Goal: Task Accomplishment & Management: Complete application form

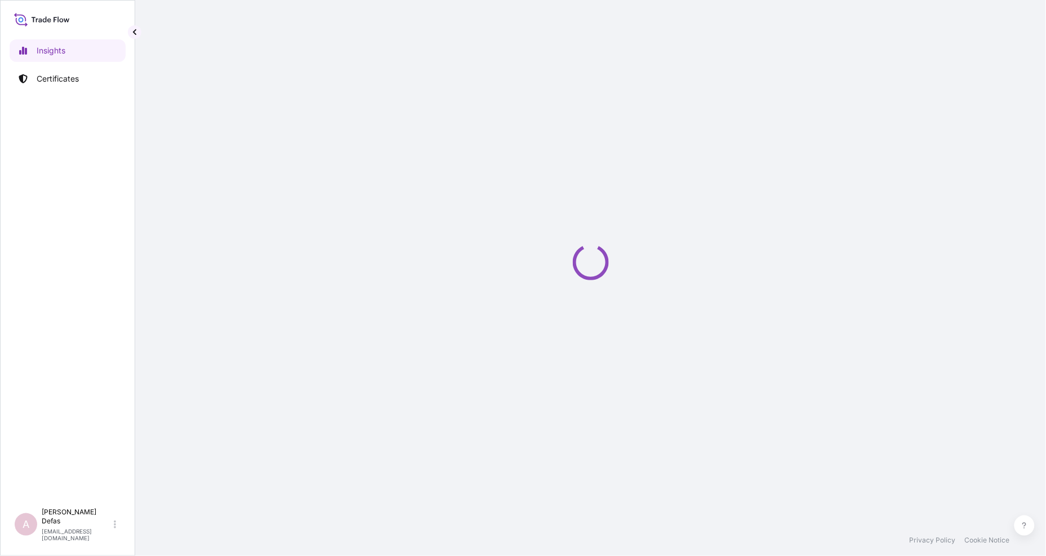
select select "2025"
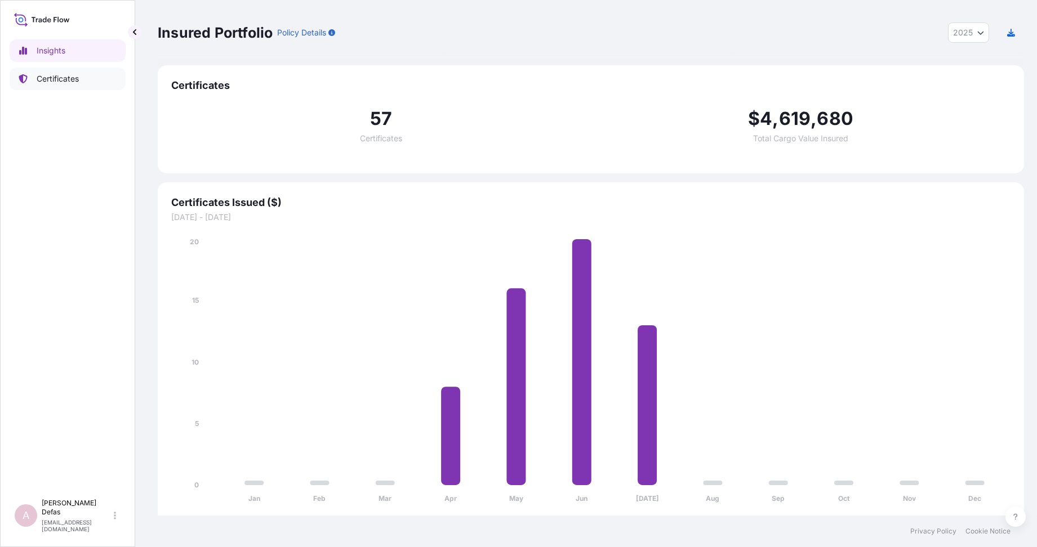
click at [72, 83] on p "Certificates" at bounding box center [58, 78] width 42 height 11
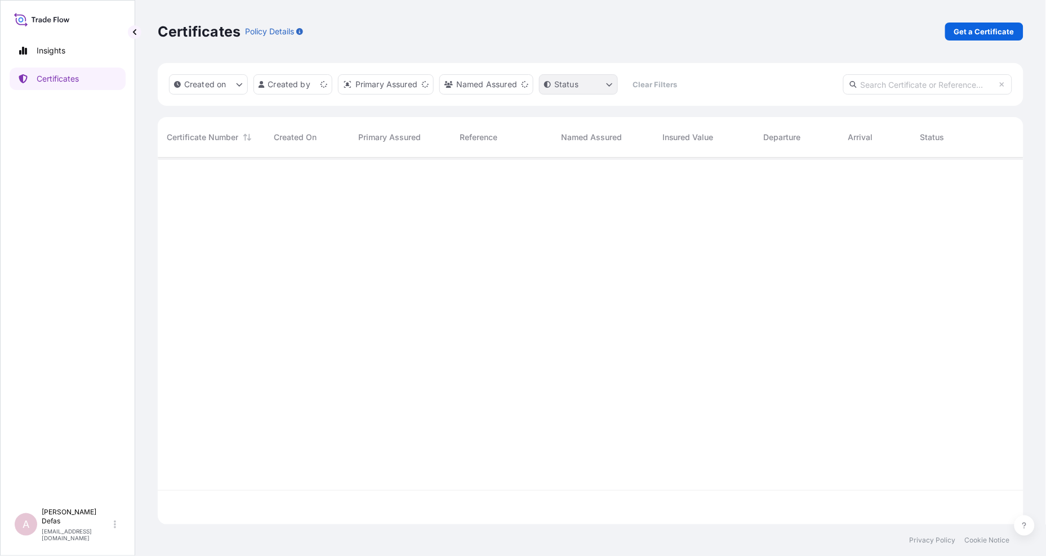
scroll to position [364, 856]
click at [967, 34] on p "Get a Certificate" at bounding box center [984, 31] width 60 height 11
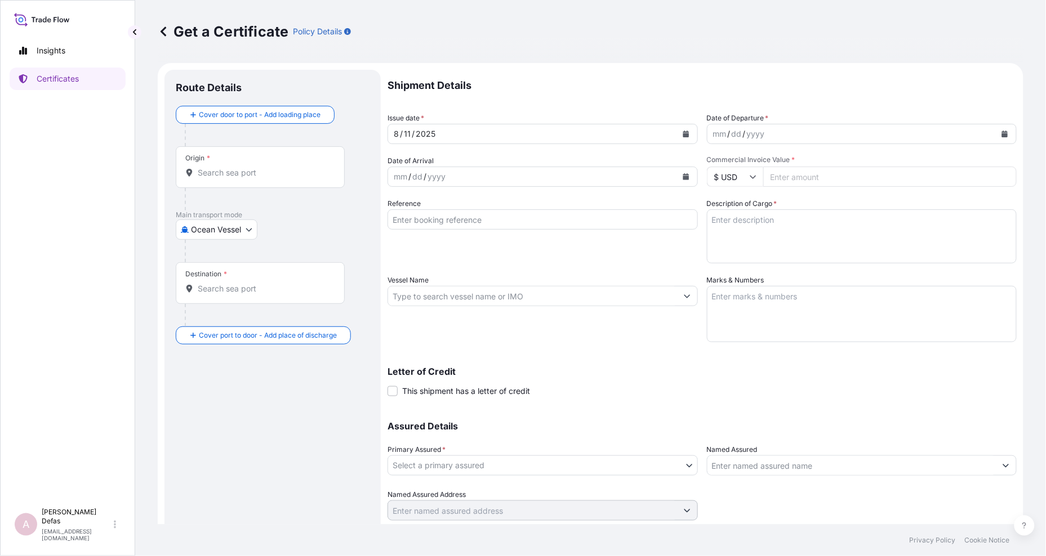
click at [193, 238] on body "Insights Certificates A Ariane Defas [EMAIL_ADDRESS][DOMAIN_NAME] Get a Certifi…" at bounding box center [523, 278] width 1046 height 556
click at [205, 258] on span "Air" at bounding box center [202, 258] width 10 height 11
select select "Air"
click at [227, 182] on input "Origin *" at bounding box center [264, 177] width 133 height 11
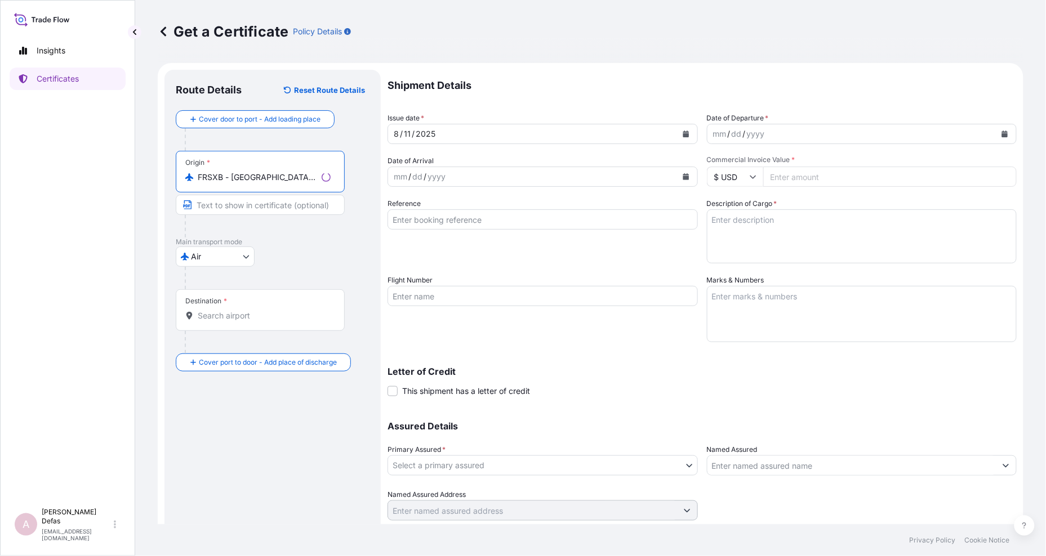
type input "FRSXB - [GEOGRAPHIC_DATA], [GEOGRAPHIC_DATA]"
click at [218, 308] on div "Destination *" at bounding box center [260, 310] width 169 height 42
click at [218, 310] on input "Destination *" at bounding box center [264, 315] width 133 height 11
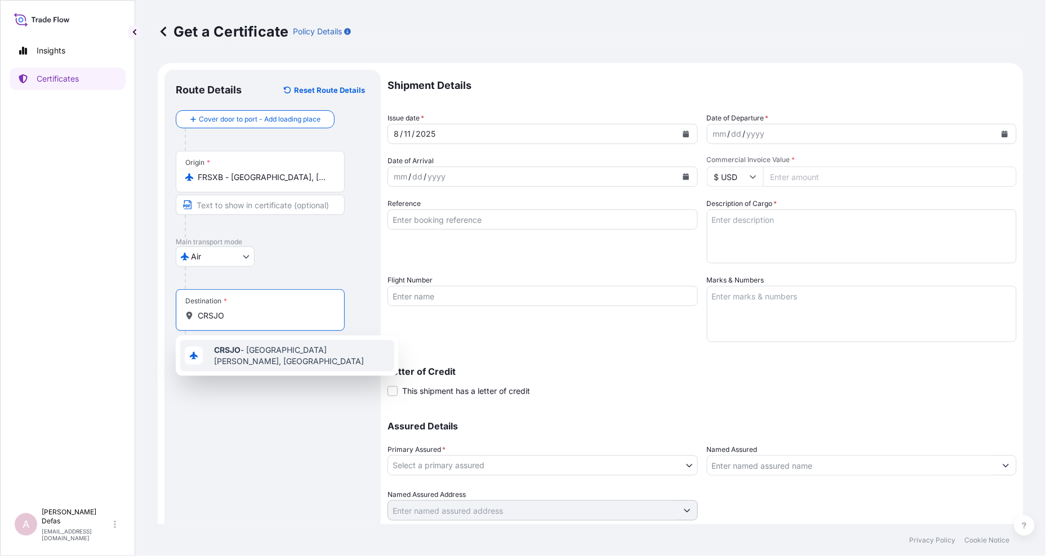
click at [231, 349] on b "CRSJO" at bounding box center [227, 350] width 26 height 10
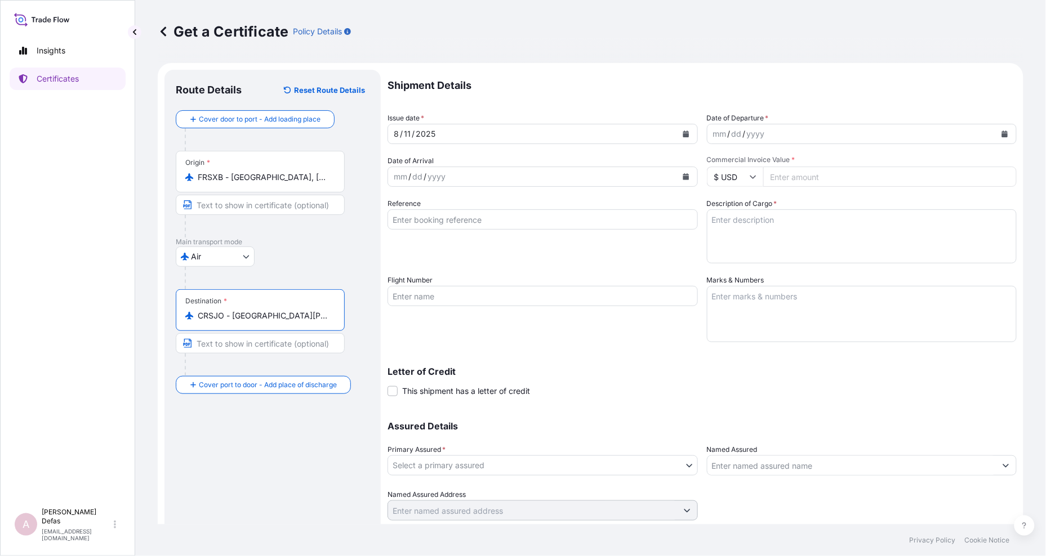
type input "CRSJO - [GEOGRAPHIC_DATA][PERSON_NAME], [GEOGRAPHIC_DATA]"
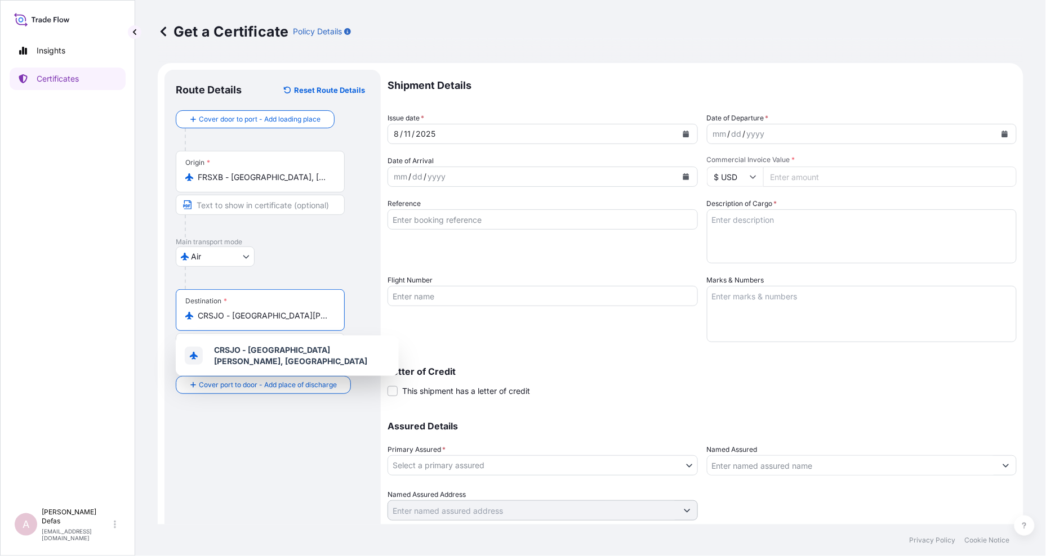
click at [722, 133] on div "mm" at bounding box center [720, 134] width 16 height 14
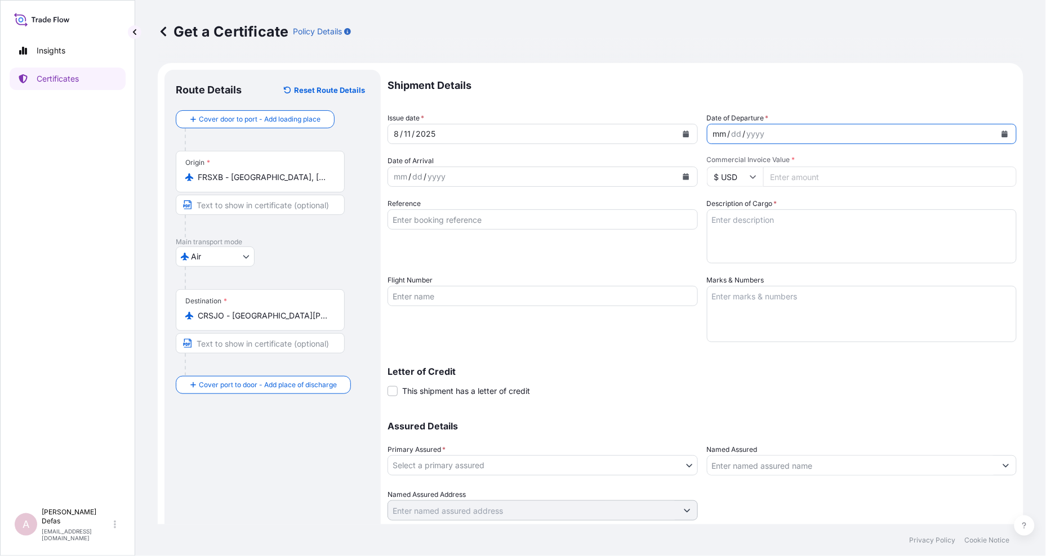
click at [712, 133] on div "mm" at bounding box center [720, 134] width 16 height 14
click at [392, 176] on div "mm" at bounding box center [400, 177] width 16 height 14
click at [494, 213] on input "Reference" at bounding box center [542, 219] width 310 height 20
paste input "927196"
type input "927196"
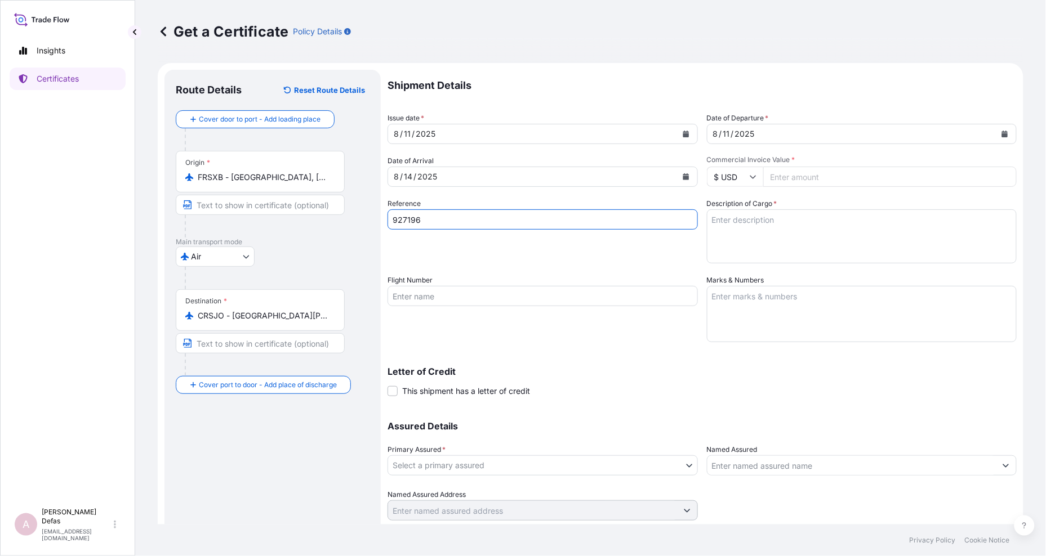
drag, startPoint x: 504, startPoint y: 224, endPoint x: 352, endPoint y: 222, distance: 152.0
click at [352, 223] on form "Route Details Reset Route Details Cover door to port - Add loading place Place …" at bounding box center [590, 311] width 865 height 496
click at [408, 227] on input "Reference" at bounding box center [542, 219] width 310 height 20
paste input "0822402058"
type input "0822402058"
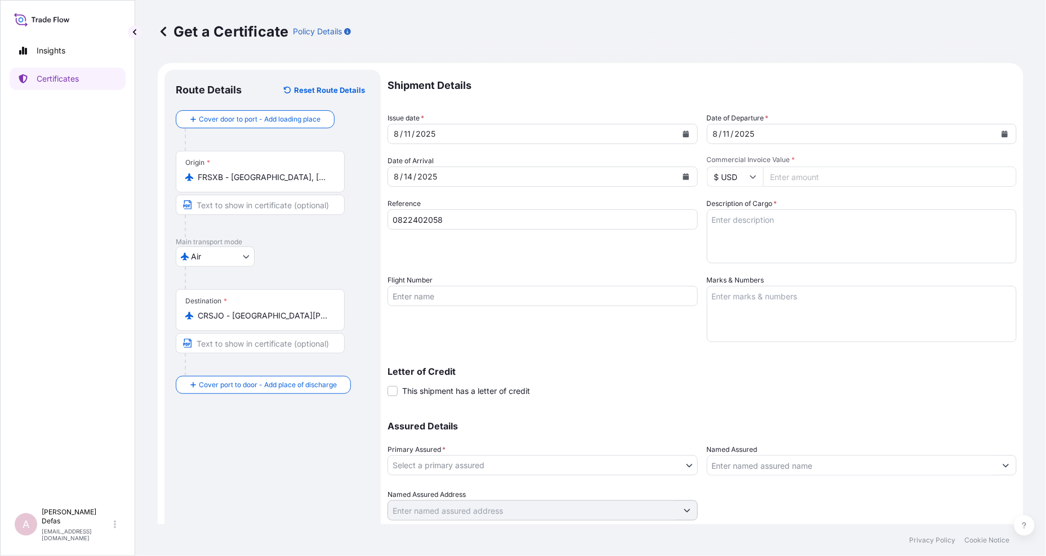
click at [800, 214] on textarea "Description of Cargo *" at bounding box center [862, 236] width 310 height 54
type textarea "Pharmaceutical Diagnostics Kits"
click at [490, 294] on input "Flight Number" at bounding box center [542, 296] width 310 height 20
paste input "AC875/13 + AC959/14"
type input "AC875/13 + AC959/14"
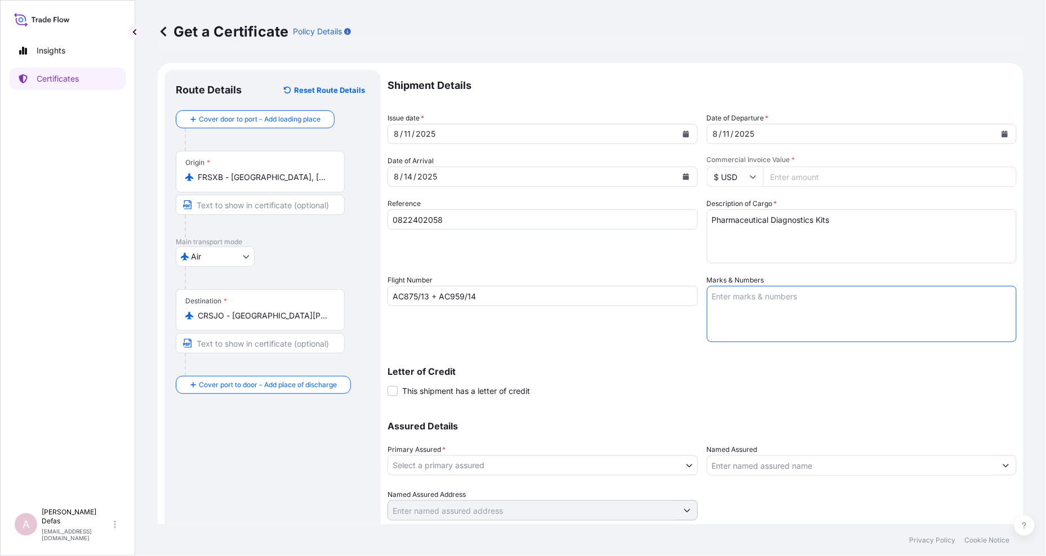
click at [792, 300] on textarea "Marks & Numbers" at bounding box center [862, 314] width 310 height 56
type textarea "No risk prior to loading and no risk after discharge"
click at [459, 470] on body "Insights Certificates A Ariane Defas [EMAIL_ADDRESS][DOMAIN_NAME] Get a Certifi…" at bounding box center [523, 278] width 1046 height 556
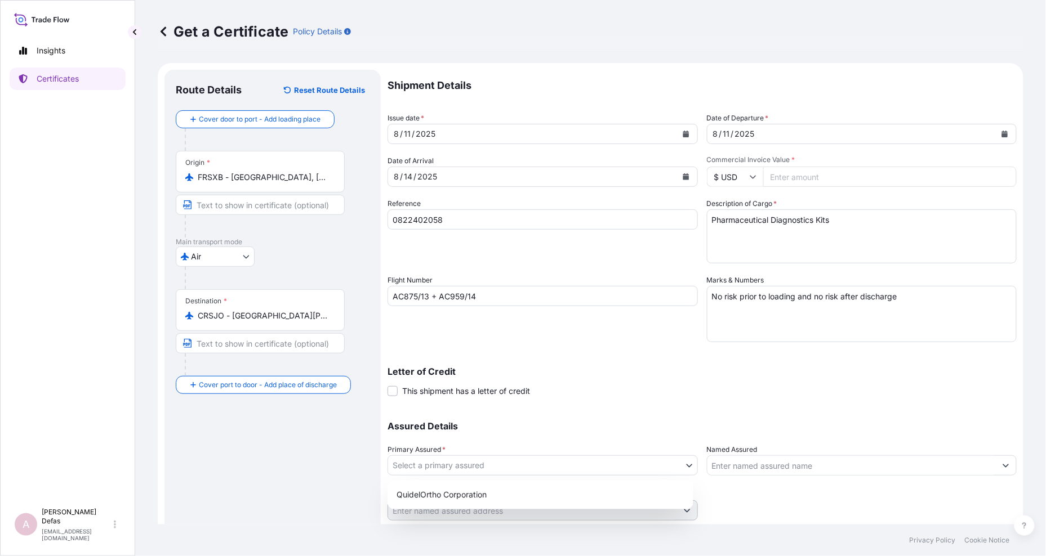
click at [454, 494] on div "QuidelOrtho Corporation" at bounding box center [540, 495] width 297 height 20
select select "31549"
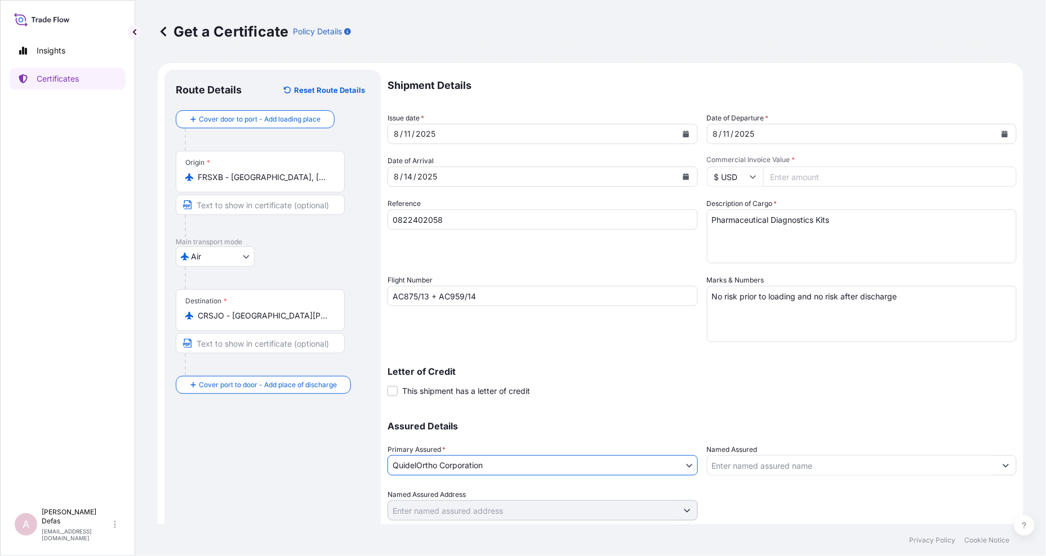
click at [738, 470] on input "Named Assured" at bounding box center [851, 465] width 289 height 20
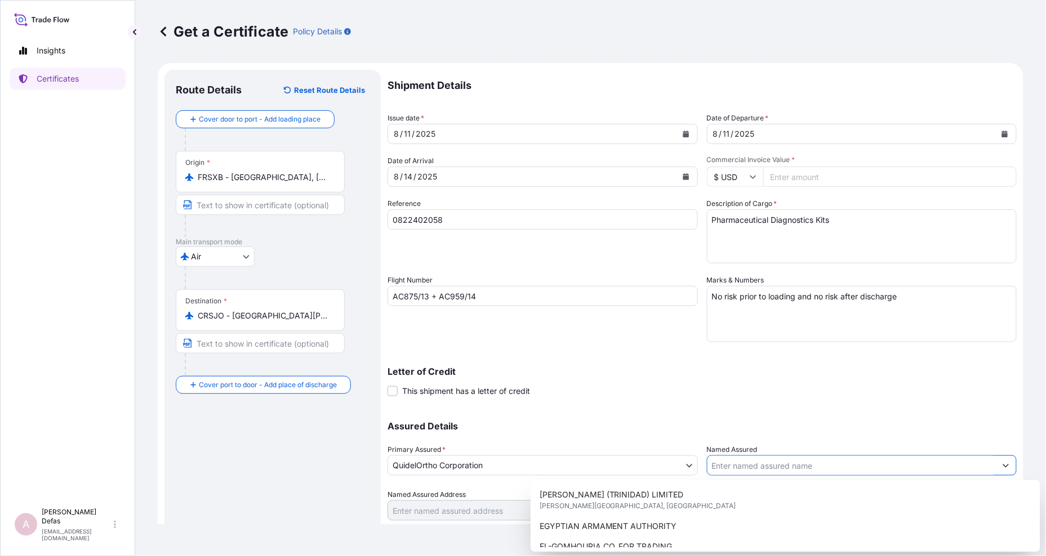
drag, startPoint x: 746, startPoint y: 475, endPoint x: 742, endPoint y: 466, distance: 9.3
click at [746, 475] on div at bounding box center [862, 465] width 310 height 20
click at [742, 466] on input "Named Assured" at bounding box center [851, 465] width 289 height 20
paste input "DIAGNOSTIKA S.A"
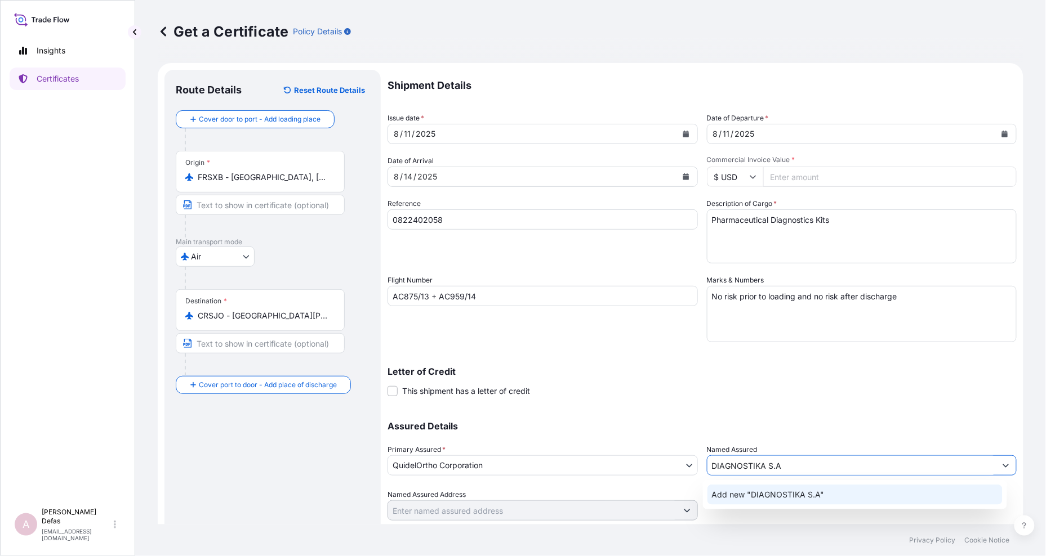
click at [746, 485] on div "Add new "DIAGNOSTIKA S.A"" at bounding box center [854, 495] width 295 height 20
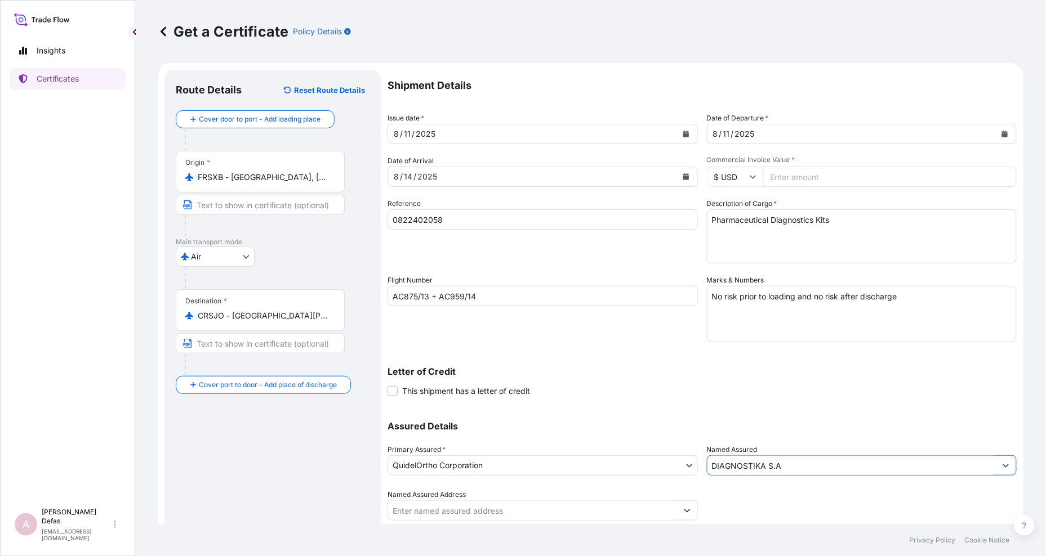
type input "DIAGNOSTIKA S.A"
click at [642, 504] on input "Named Assured Address" at bounding box center [532, 511] width 289 height 20
click at [688, 504] on button "Show suggestions" at bounding box center [687, 511] width 20 height 20
click at [688, 506] on button "Show suggestions" at bounding box center [687, 511] width 20 height 20
click at [762, 496] on div at bounding box center [862, 505] width 310 height 32
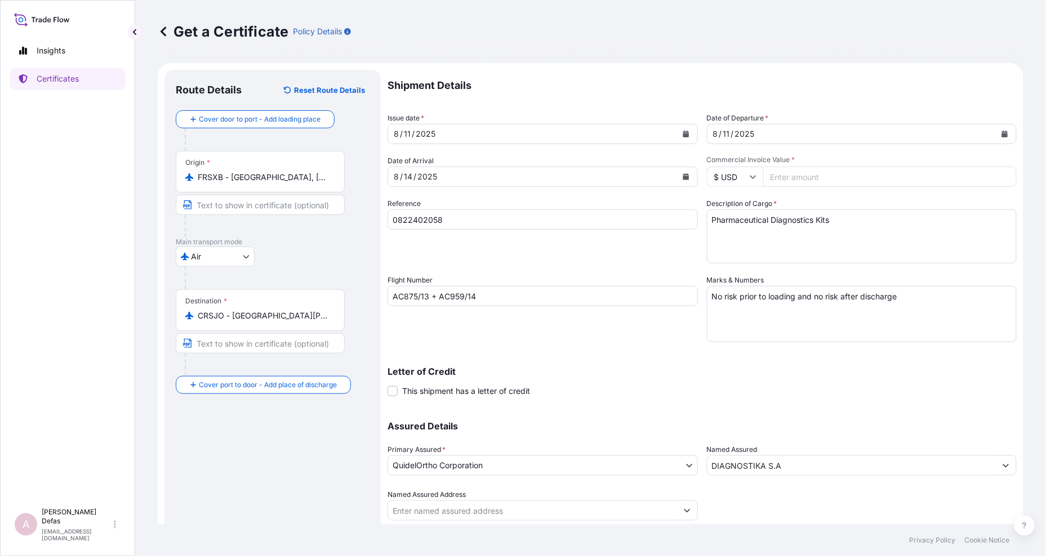
scroll to position [34, 0]
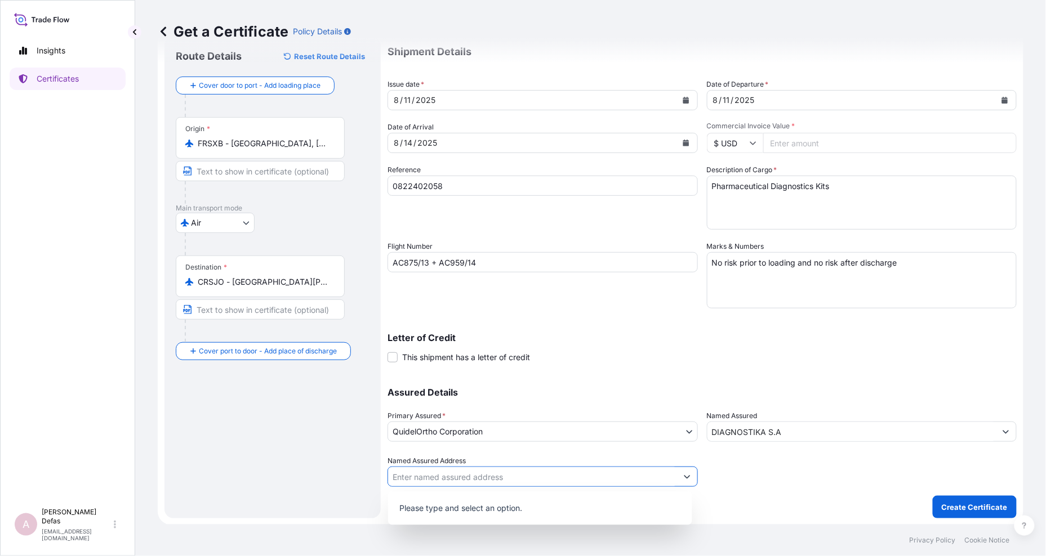
click at [689, 477] on button "Show suggestions" at bounding box center [687, 477] width 20 height 20
click at [631, 504] on p "Please type and select an option." at bounding box center [539, 508] width 295 height 25
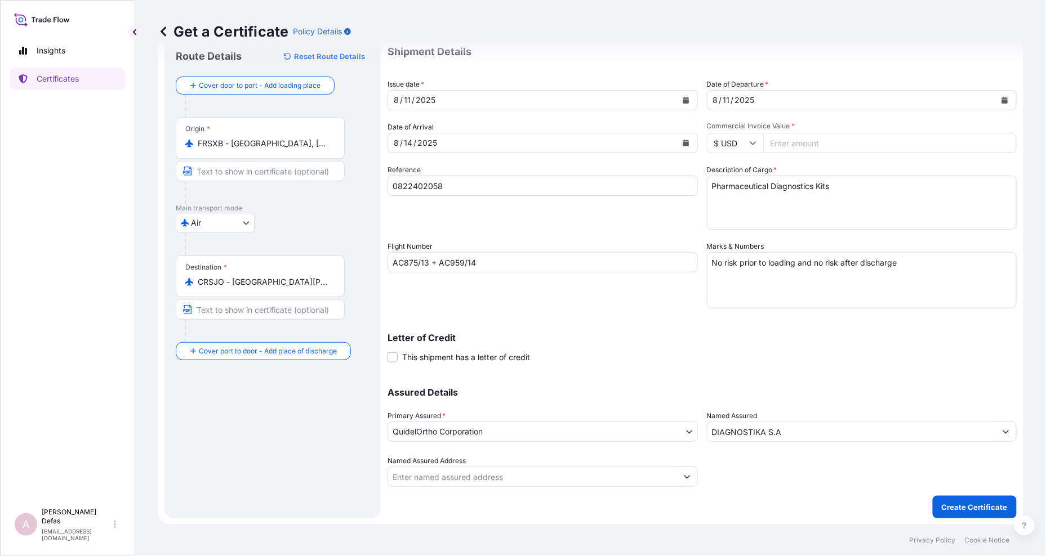
click at [791, 491] on div "Shipment Details Issue date * [DATE] Date of Departure * [DATE] Date of Arrival…" at bounding box center [701, 277] width 629 height 483
click at [948, 493] on div "Shipment Details Issue date * [DATE] Date of Departure * [DATE] Date of Arrival…" at bounding box center [701, 277] width 629 height 483
click at [945, 507] on p "Create Certificate" at bounding box center [974, 507] width 66 height 11
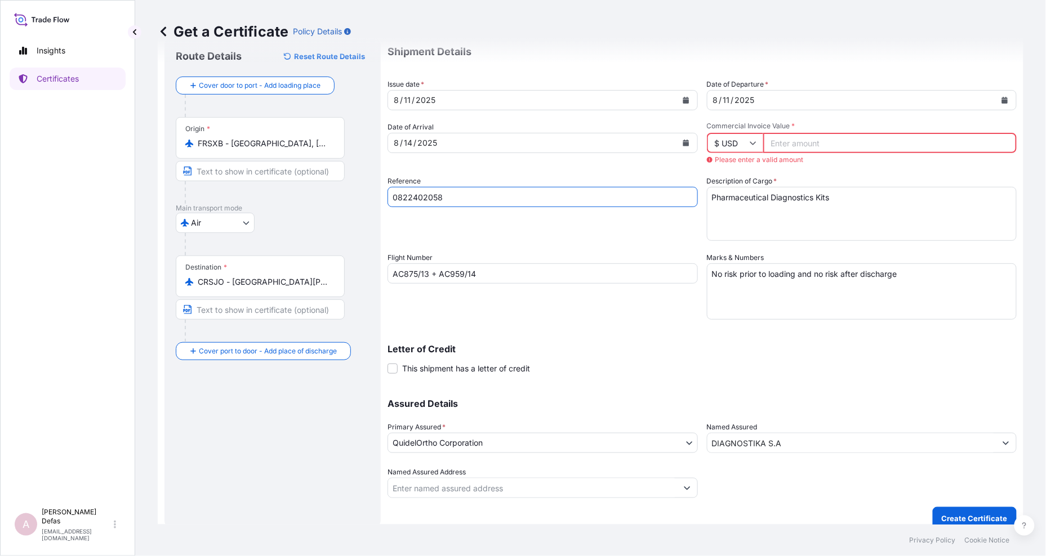
drag, startPoint x: 442, startPoint y: 193, endPoint x: 386, endPoint y: 197, distance: 55.9
click at [386, 197] on form "Route Details Reset Route Details Cover door to port - Add loading place Place …" at bounding box center [590, 282] width 865 height 507
click at [803, 145] on input "Commercial Invoice Value *" at bounding box center [890, 143] width 254 height 20
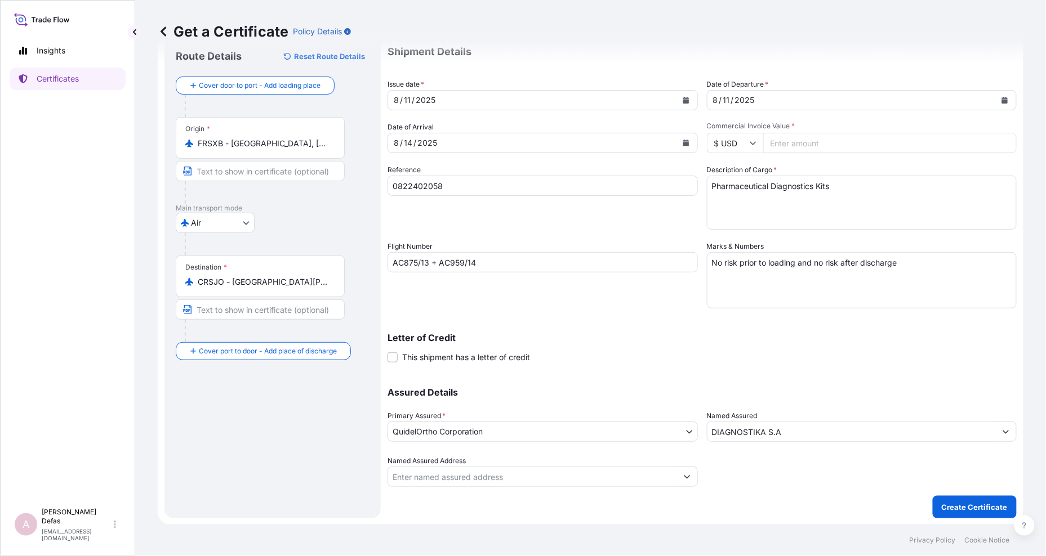
click at [803, 137] on input "Commercial Invoice Value *" at bounding box center [890, 143] width 254 height 20
click at [789, 288] on textarea "No risk prior to loading and no risk after discharge" at bounding box center [862, 280] width 310 height 56
click at [820, 138] on input "9824" at bounding box center [890, 143] width 254 height 20
type input "9824"
click at [778, 430] on input "DIAGNOSTIKA S.A" at bounding box center [851, 432] width 289 height 20
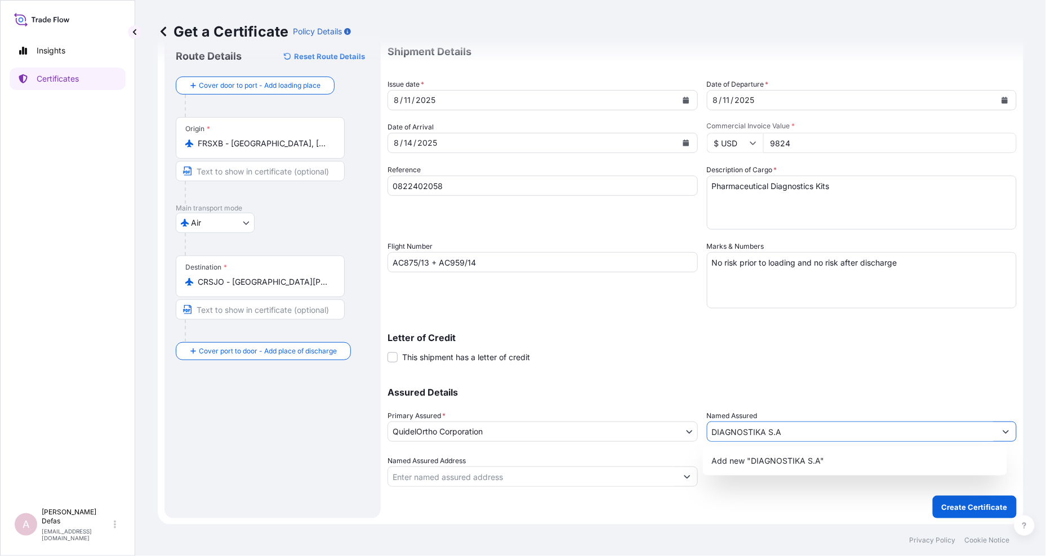
drag, startPoint x: 780, startPoint y: 430, endPoint x: 702, endPoint y: 434, distance: 78.4
click at [707, 434] on input "DIAGNOSTIKA S.A" at bounding box center [851, 432] width 289 height 20
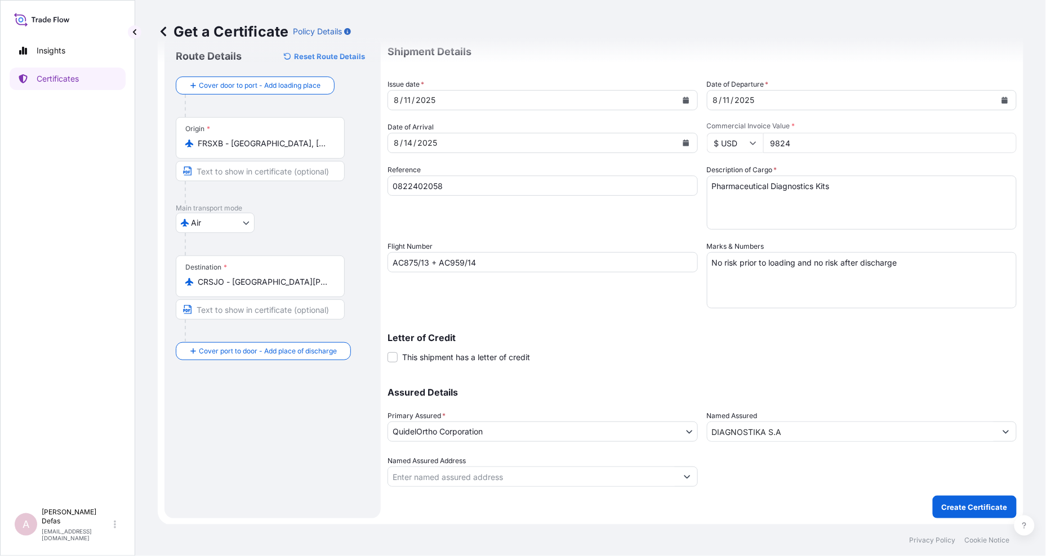
click at [785, 445] on body "Insights Certificates A Ariane Defas [EMAIL_ADDRESS][DOMAIN_NAME] Get a Certifi…" at bounding box center [523, 278] width 1046 height 556
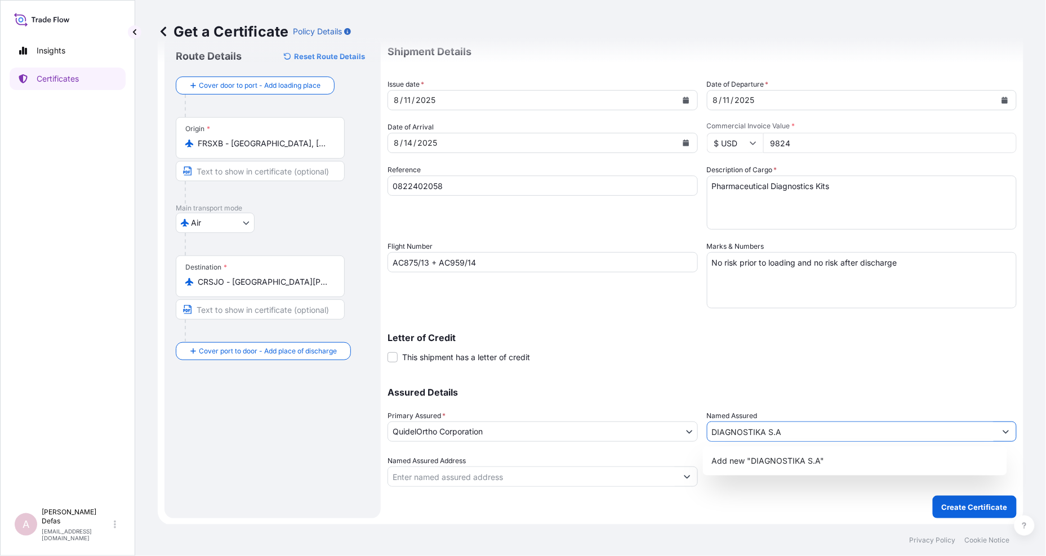
drag, startPoint x: 732, startPoint y: 432, endPoint x: 722, endPoint y: 432, distance: 10.2
click at [722, 432] on input "DIAGNOSTIKA S.A" at bounding box center [851, 432] width 289 height 20
click at [792, 431] on input "DIAGNOSTIKA S.A" at bounding box center [851, 432] width 289 height 20
drag, startPoint x: 794, startPoint y: 431, endPoint x: 687, endPoint y: 431, distance: 106.4
click at [687, 431] on div "Assured Details Primary Assured * QuidelOrtho Corporation QuidelOrtho Corporati…" at bounding box center [701, 430] width 629 height 113
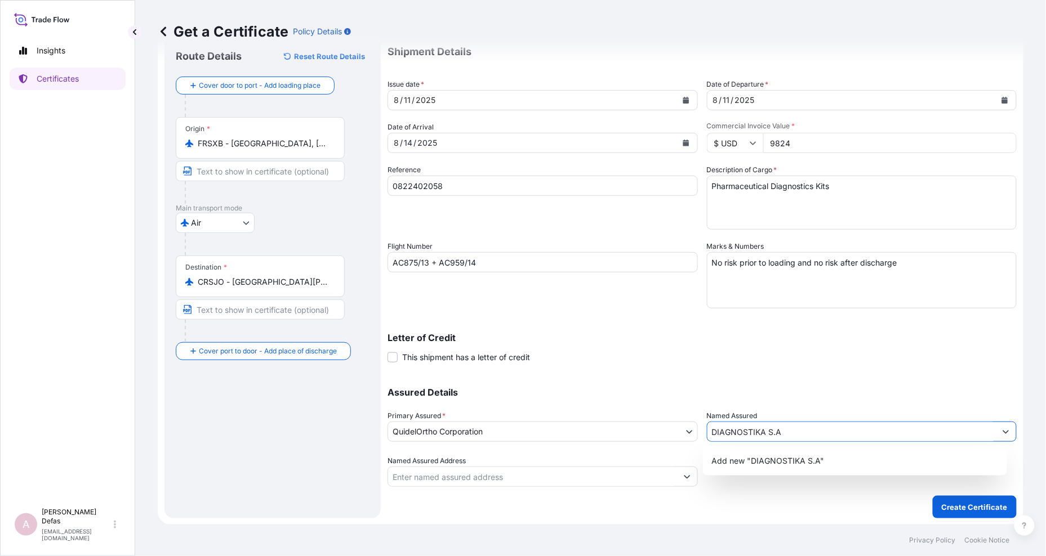
paste input "200 M SUR 4 100 OESLE LA URUCA, DEL EDITICIO [PERSON_NAME] 10107 [GEOGRAPHIC_DA…"
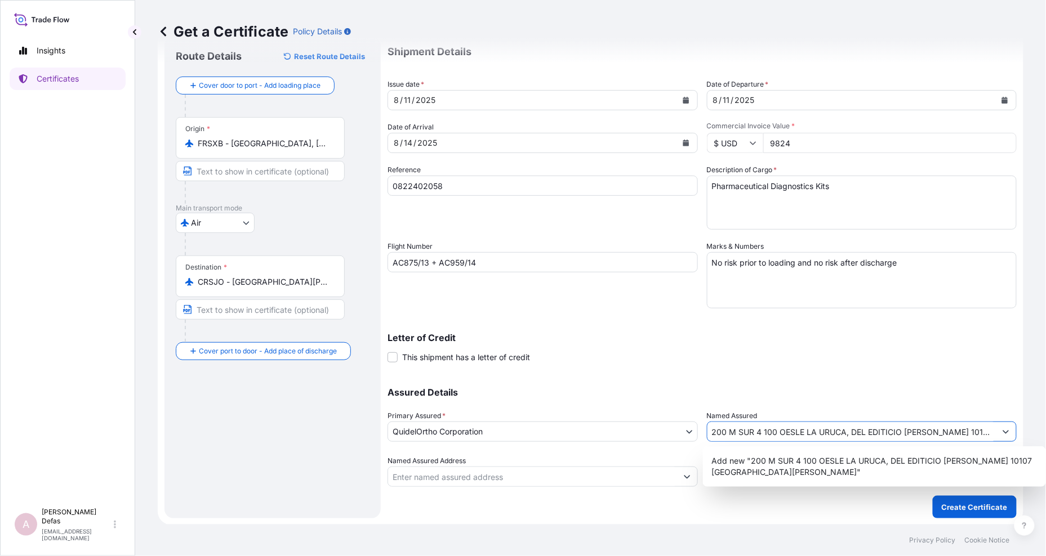
scroll to position [0, 15]
type input "200 M SUR 4 100 OESLE LA URUCA, DEL EDITICIO [PERSON_NAME] 10107 [GEOGRAPHIC_DA…"
click at [749, 384] on div "Assured Details Primary Assured * QuidelOrtho Corporation QuidelOrtho Corporati…" at bounding box center [701, 430] width 629 height 113
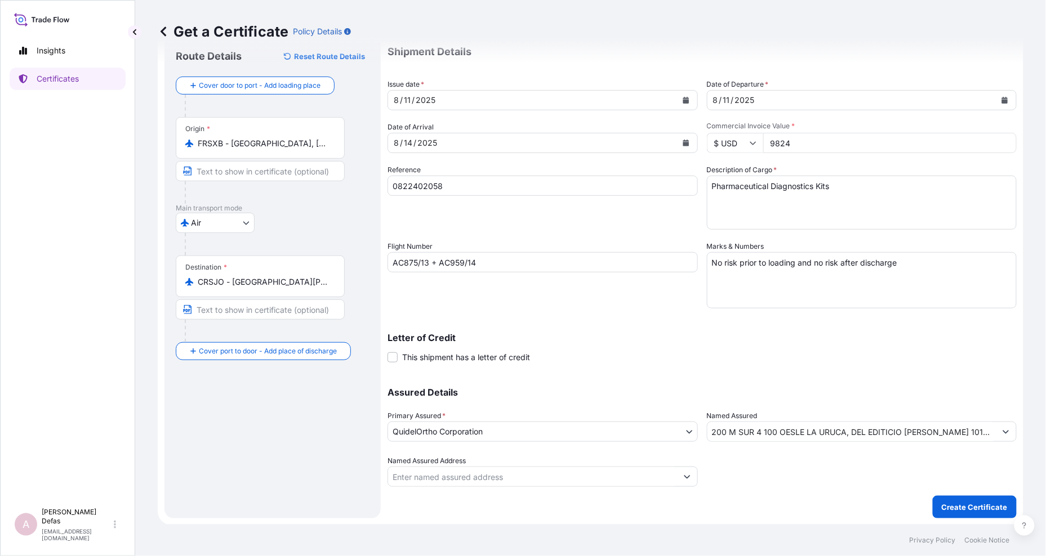
click at [735, 427] on input "200 M SUR 4 100 OESLE LA URUCA, DEL EDITICIO [PERSON_NAME] 10107 [GEOGRAPHIC_DA…" at bounding box center [851, 432] width 289 height 20
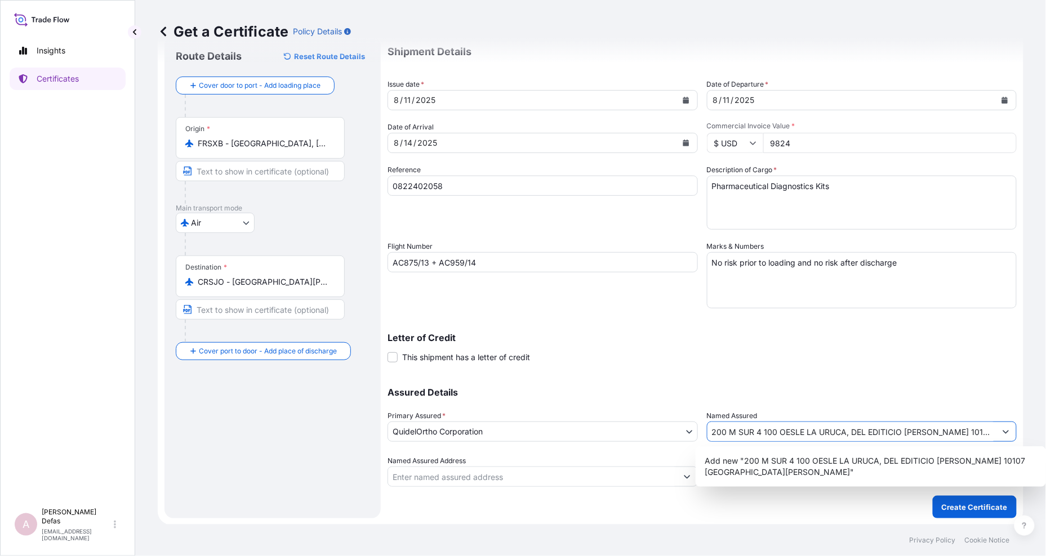
scroll to position [0, 15]
drag, startPoint x: 708, startPoint y: 431, endPoint x: 1018, endPoint y: 424, distance: 309.7
click at [1018, 424] on div "Get a Certificate Policy Details Route Details Reset Route Details Cover door t…" at bounding box center [590, 262] width 910 height 525
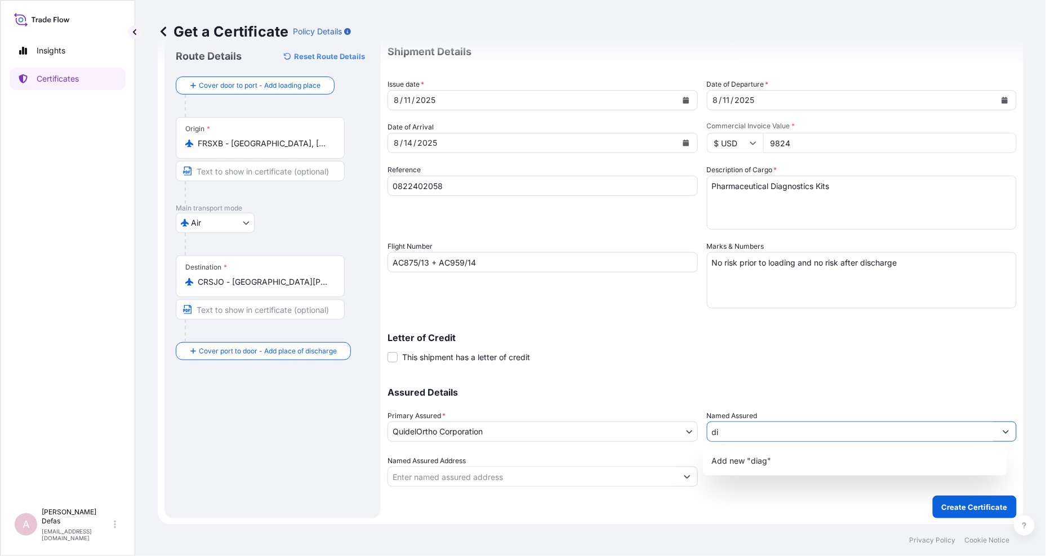
type input "d"
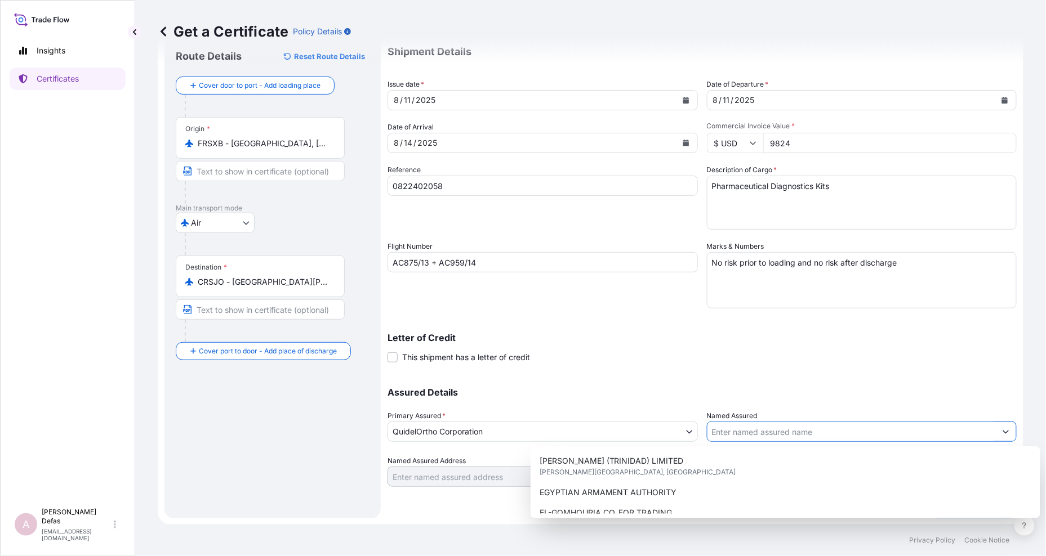
click at [778, 436] on input "Named Assured" at bounding box center [851, 432] width 289 height 20
paste input "DIAGNOSTIKA S.A"
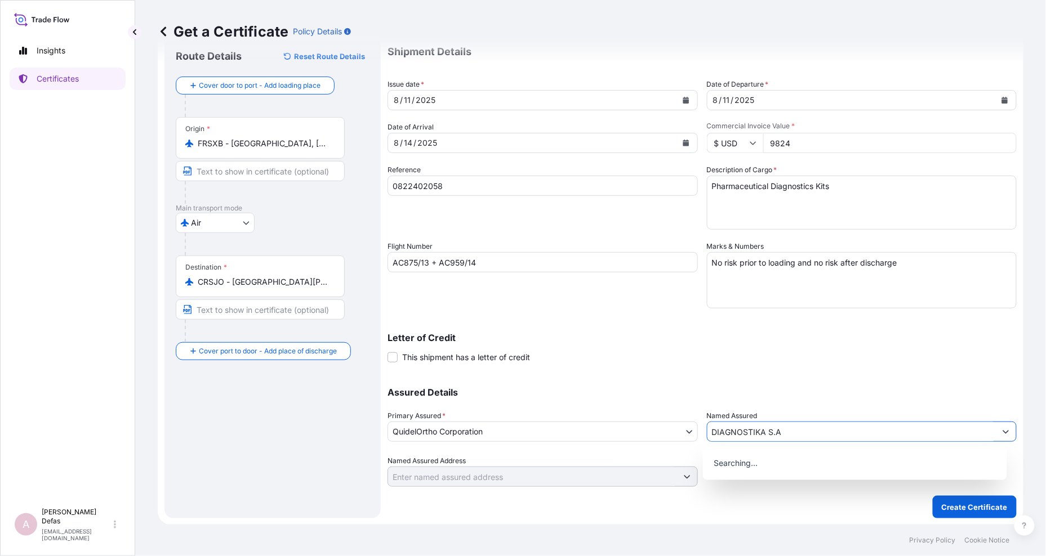
type input "DIAGNOSTIKA S.A"
click at [779, 381] on div "Assured Details Primary Assured * QuidelOrtho Corporation QuidelOrtho Corporati…" at bounding box center [701, 430] width 629 height 113
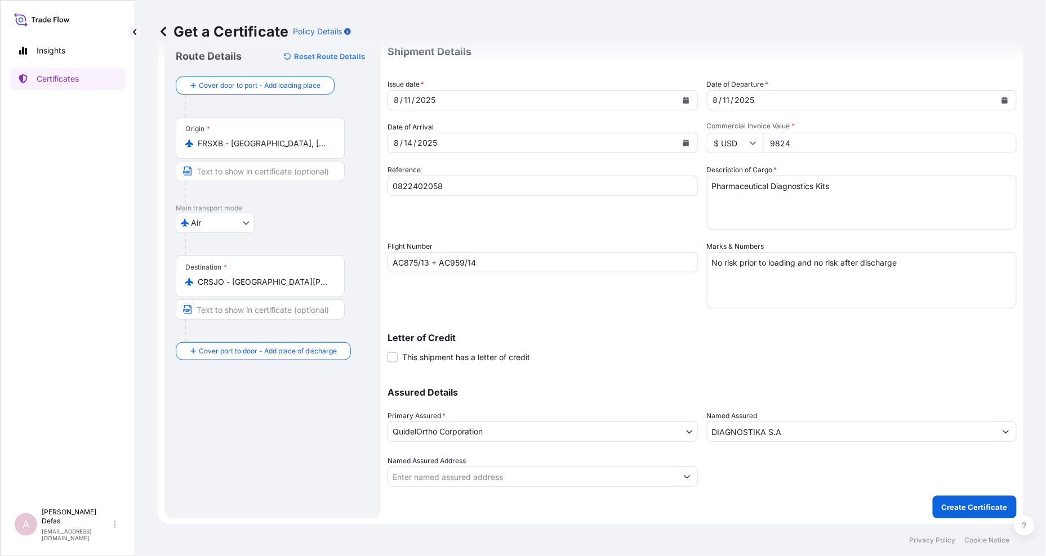
click at [783, 430] on input "DIAGNOSTIKA S.A" at bounding box center [851, 432] width 289 height 20
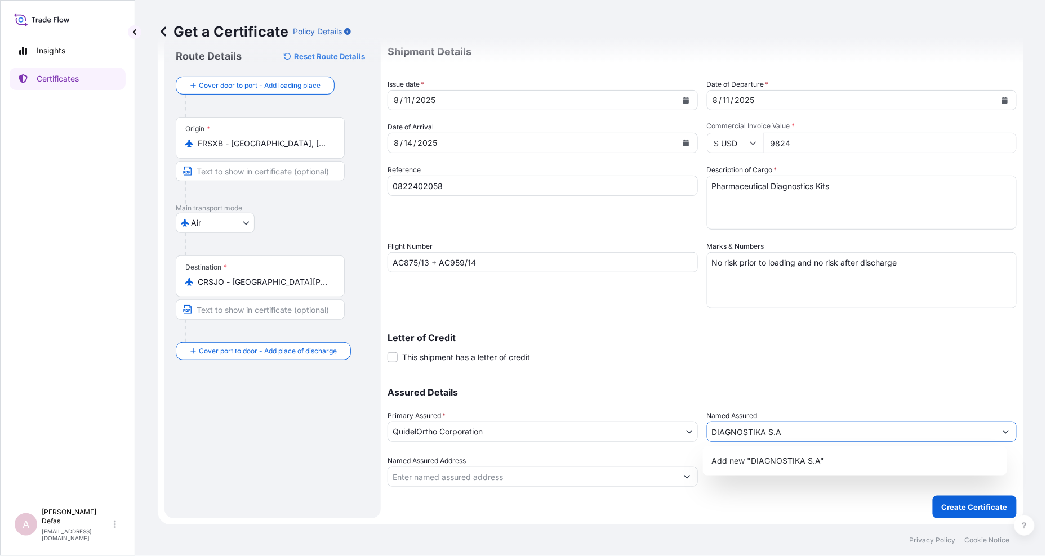
click at [783, 423] on input "DIAGNOSTIKA S.A" at bounding box center [851, 432] width 289 height 20
click at [787, 475] on body "10 options available. 10 options available. 0 options available. 1 option avail…" at bounding box center [523, 278] width 1046 height 556
click at [789, 441] on input "DIAGNOSTIKA S.A" at bounding box center [851, 432] width 289 height 20
click at [786, 456] on span "Add new "DIAGNOSTIKA S.A"" at bounding box center [768, 460] width 113 height 11
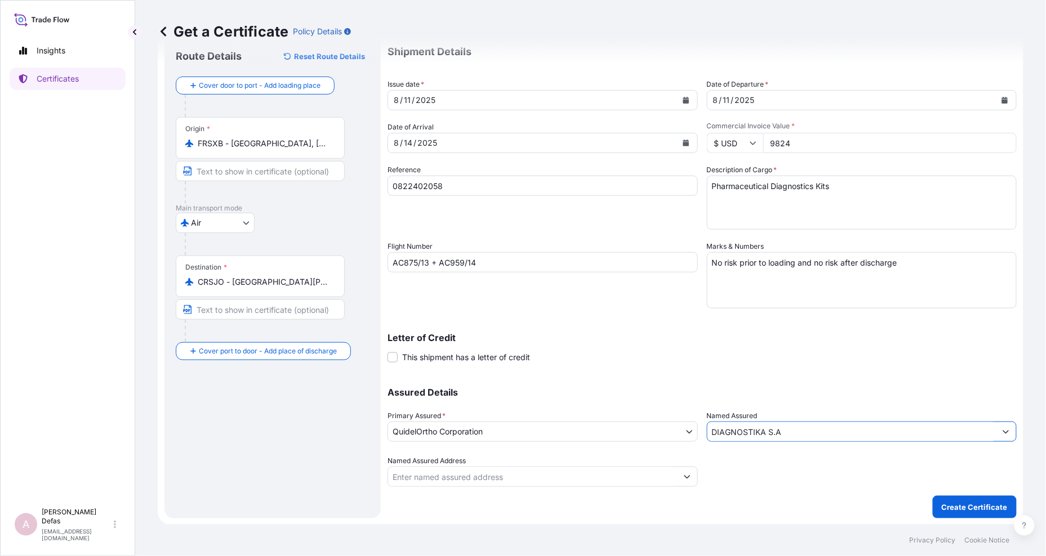
click at [691, 465] on div "Named Assured Address" at bounding box center [542, 471] width 310 height 32
click at [505, 481] on input "Named Assured Address" at bounding box center [532, 477] width 289 height 20
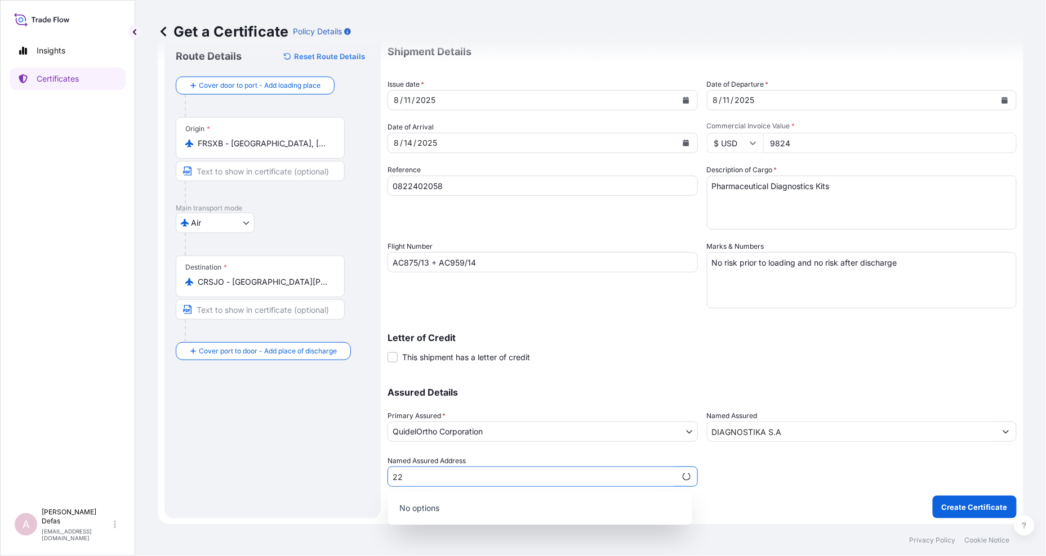
type input "2"
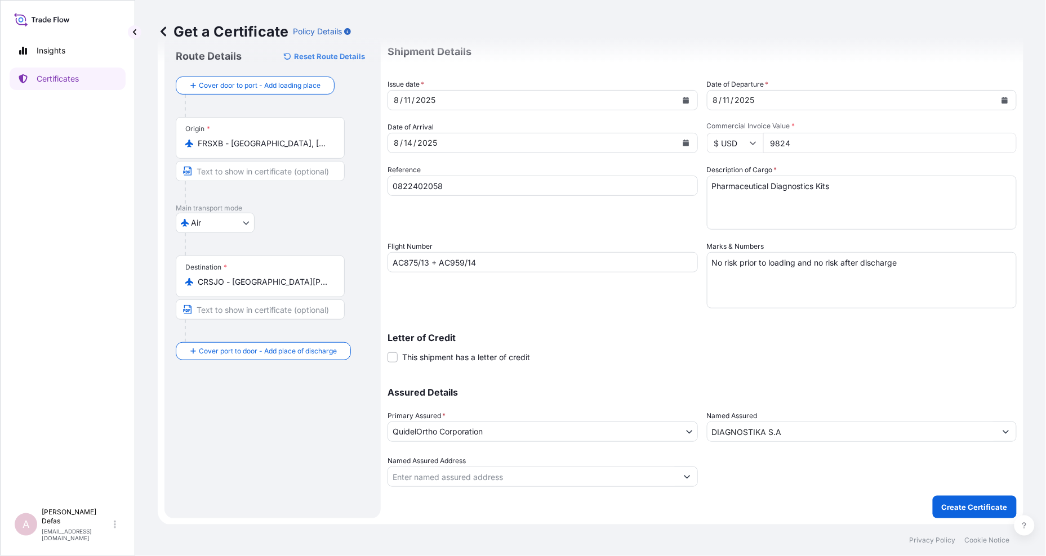
click at [549, 479] on input "Named Assured Address" at bounding box center [532, 477] width 289 height 20
paste input "200 M SUR 4 100 OESLE LA URUCA, DEL EDITICIO [PERSON_NAME] 10107 [GEOGRAPHIC_DA…"
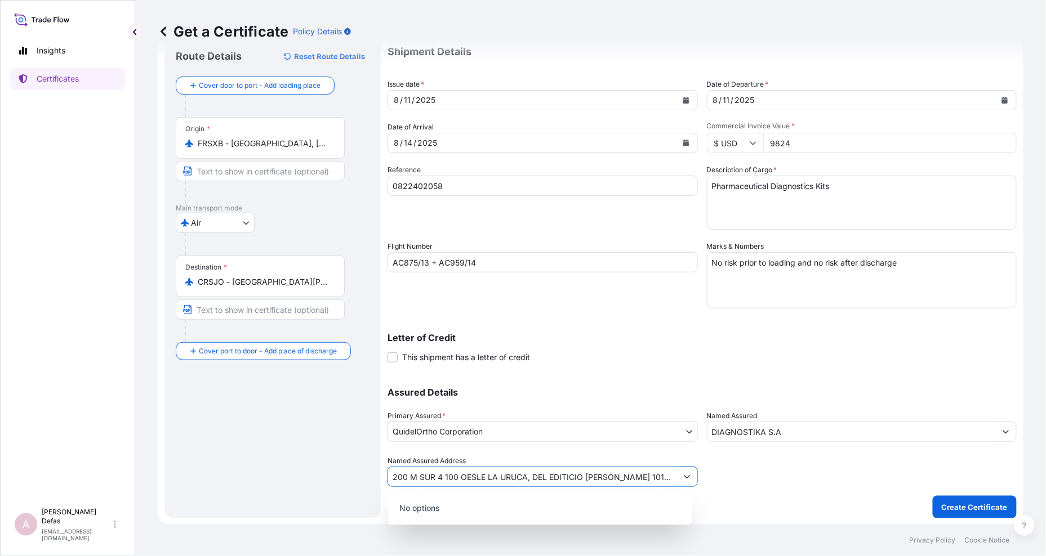
scroll to position [0, 64]
type input "200 M SUR 4 100 OESLE LA URUCA, DEL EDITICIO [PERSON_NAME] 10107 [GEOGRAPHIC_DA…"
click at [538, 499] on p "No options" at bounding box center [539, 508] width 295 height 25
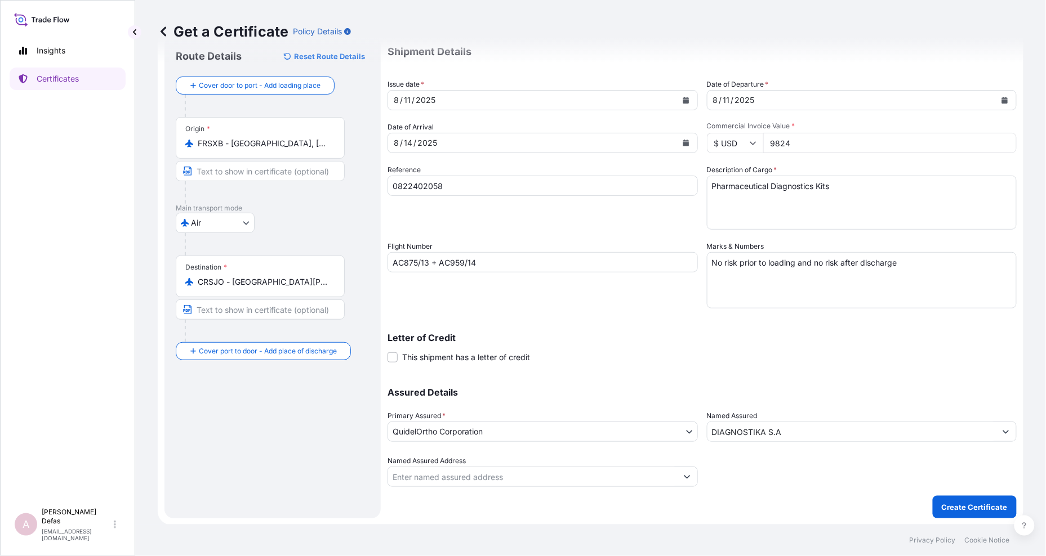
click at [523, 471] on input "Named Assured Address" at bounding box center [532, 477] width 289 height 20
paste input "200 M SUR 4 100 OESLE LA URUCA, DEL EDITICIO [PERSON_NAME] 10107 [GEOGRAPHIC_DA…"
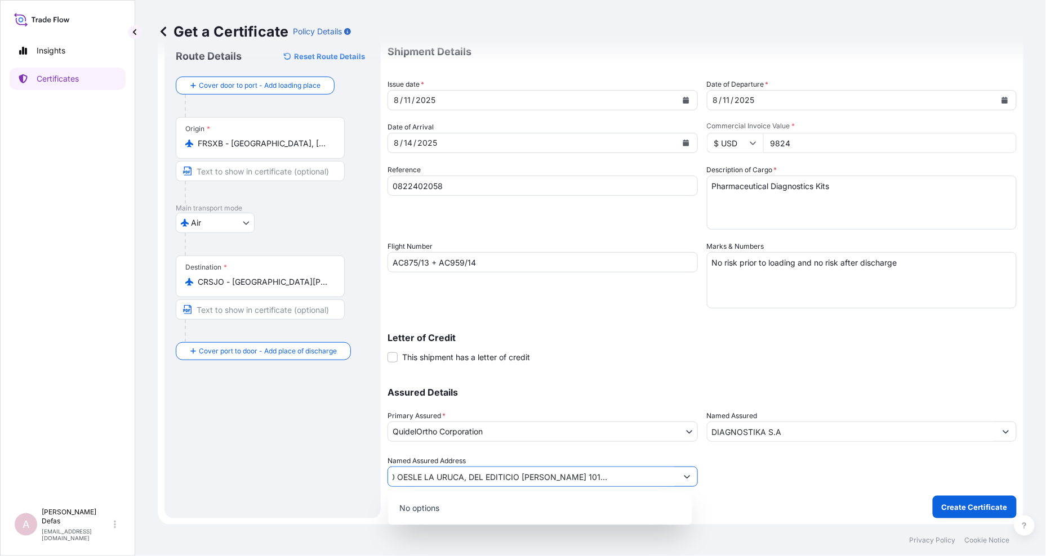
drag, startPoint x: 667, startPoint y: 477, endPoint x: 555, endPoint y: 477, distance: 112.0
click at [555, 477] on input "200 M SUR 4 100 OESLE LA URUCA, DEL EDITICIO [PERSON_NAME] 10107 [GEOGRAPHIC_DA…" at bounding box center [532, 477] width 289 height 20
click at [684, 483] on button "Show suggestions" at bounding box center [687, 477] width 20 height 20
click at [624, 477] on input "200 M SUR 4 100 OESLE LA URUCA, DEL EDITICIO [PERSON_NAME]" at bounding box center [532, 477] width 289 height 20
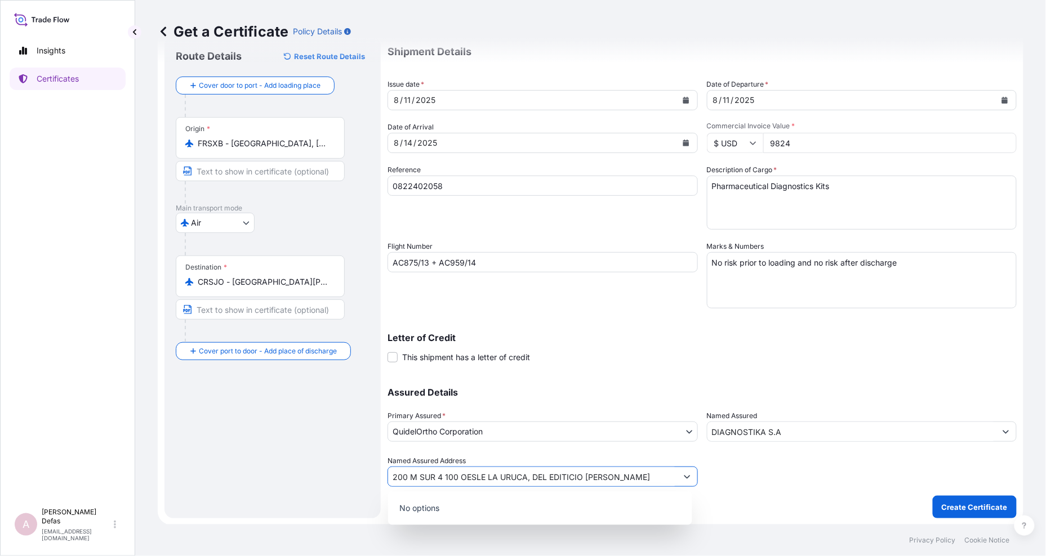
type input "200 M SUR 4 100 OESLE LA URUCA, DEL EDITICIO [PERSON_NAME]"
click at [736, 483] on div at bounding box center [862, 471] width 310 height 32
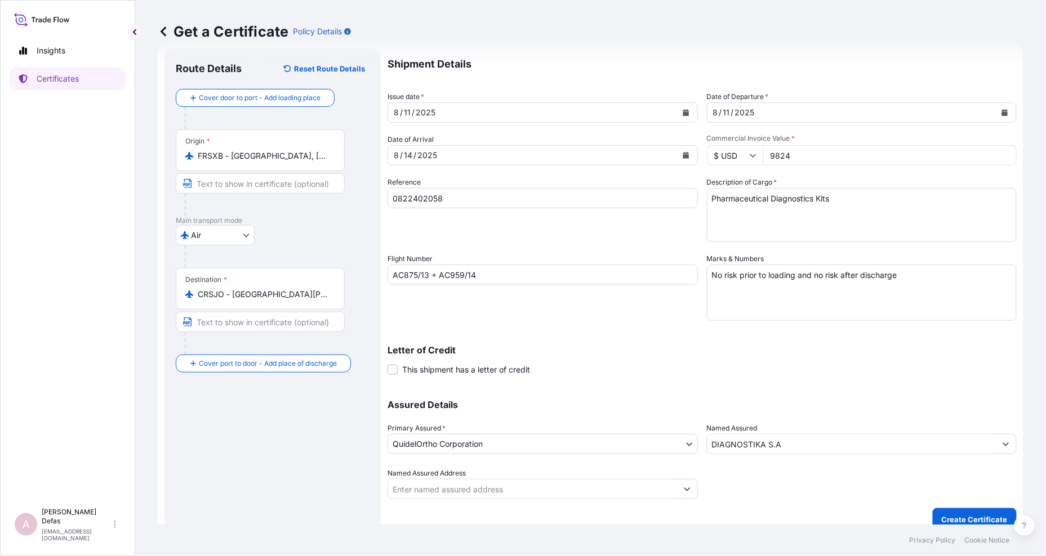
scroll to position [34, 0]
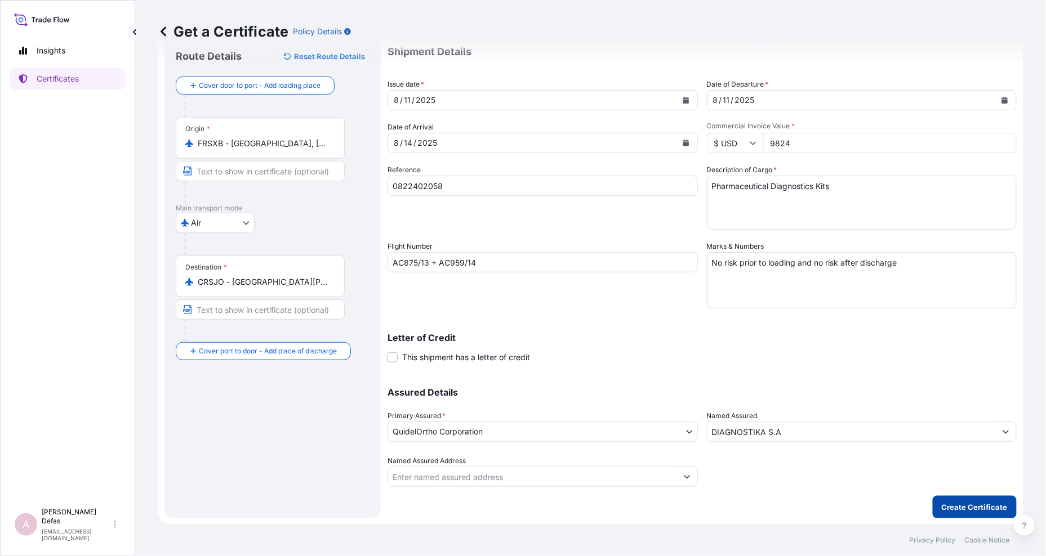
click at [941, 503] on p "Create Certificate" at bounding box center [974, 507] width 66 height 11
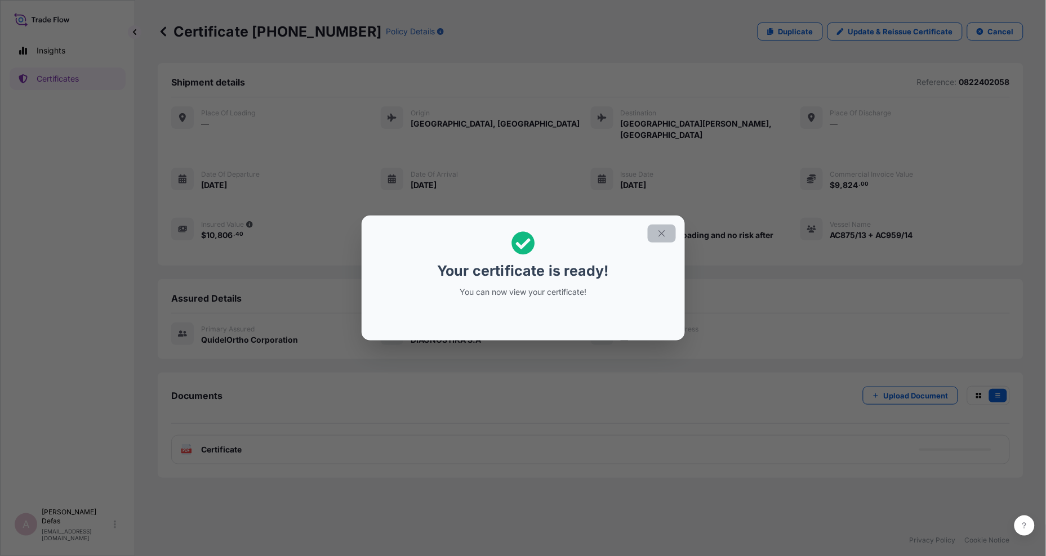
click at [661, 233] on icon "button" at bounding box center [661, 234] width 6 height 6
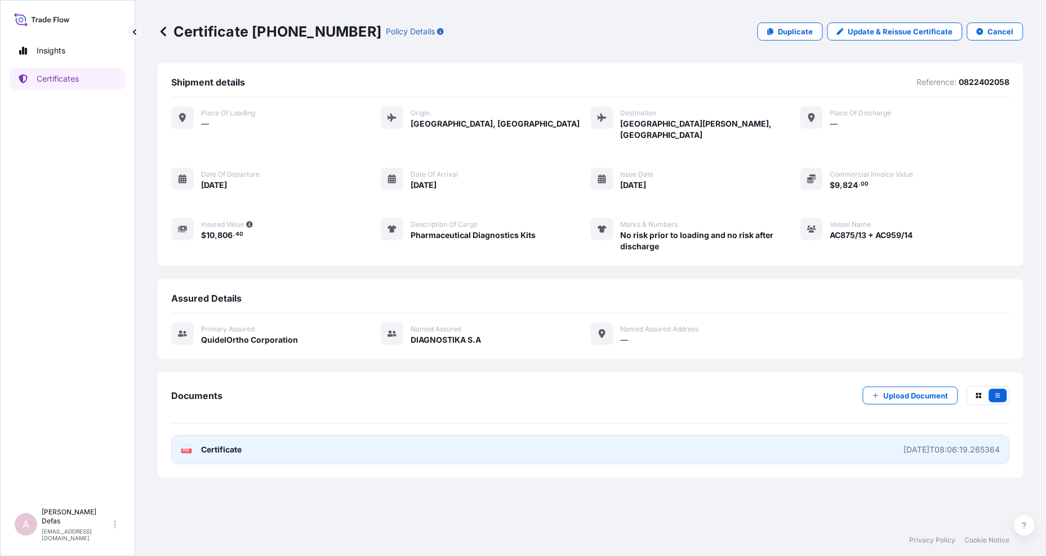
click at [306, 437] on link "PDF Certificate [DATE]T08:06:19.265364" at bounding box center [590, 449] width 838 height 29
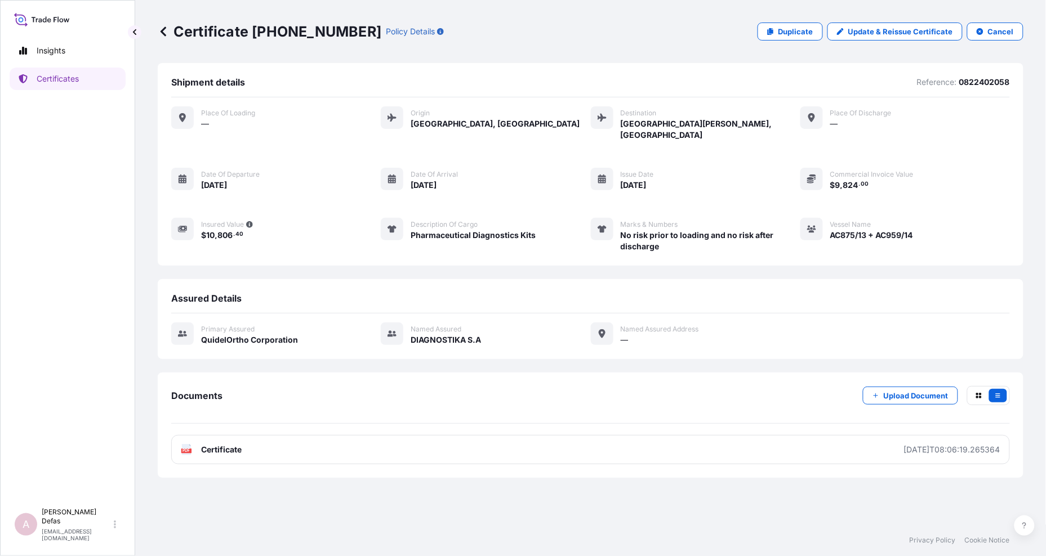
drag, startPoint x: 691, startPoint y: 307, endPoint x: 681, endPoint y: 321, distance: 17.3
click at [691, 314] on div "Primary assured QuidelOrtho Corporation Named Assured DIAGNOSTIKA S.A Named Ass…" at bounding box center [590, 340] width 838 height 53
click at [909, 390] on p "Upload Document" at bounding box center [915, 395] width 65 height 11
click at [874, 27] on p "Update & Reissue Certificate" at bounding box center [900, 31] width 105 height 11
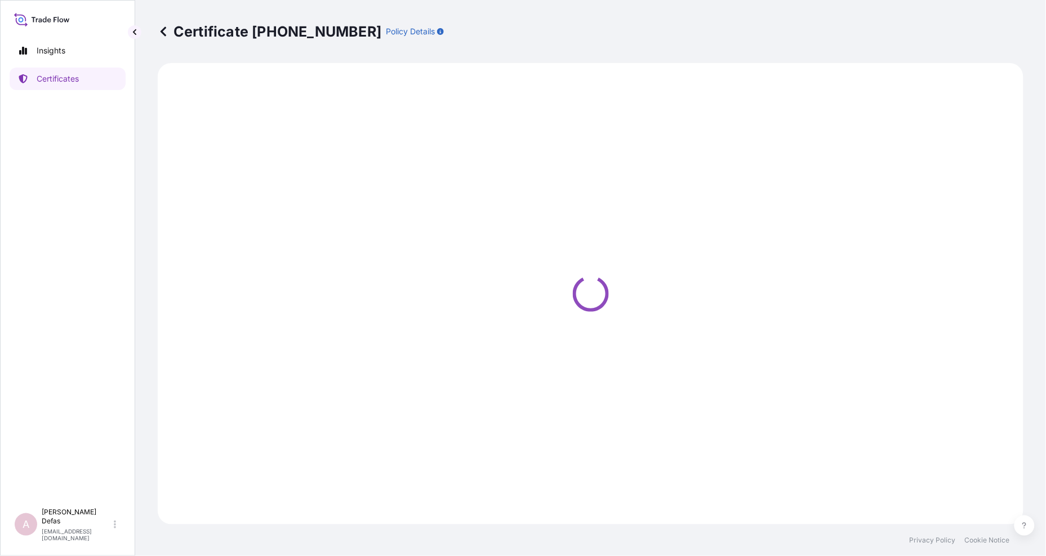
select select "Air"
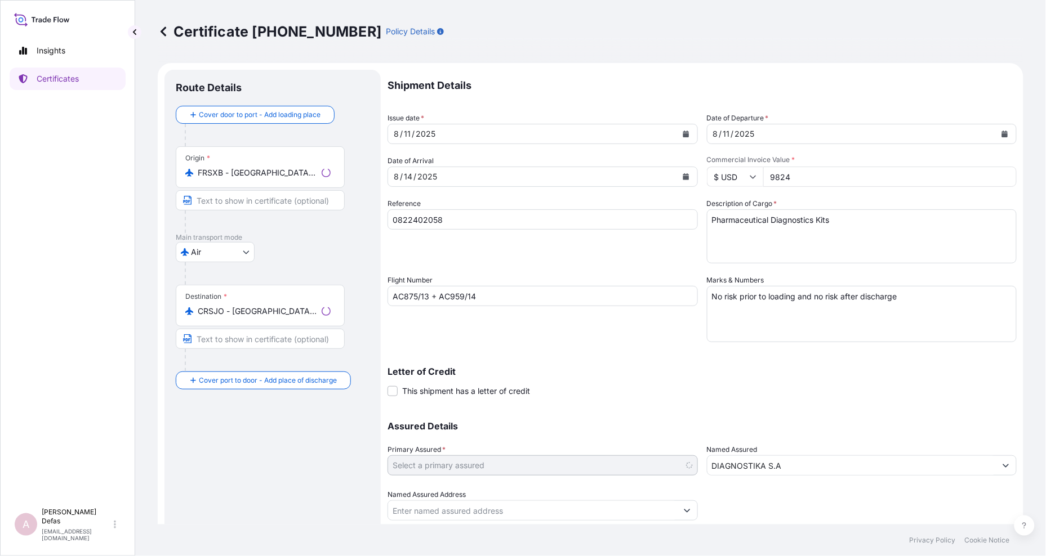
select select "31549"
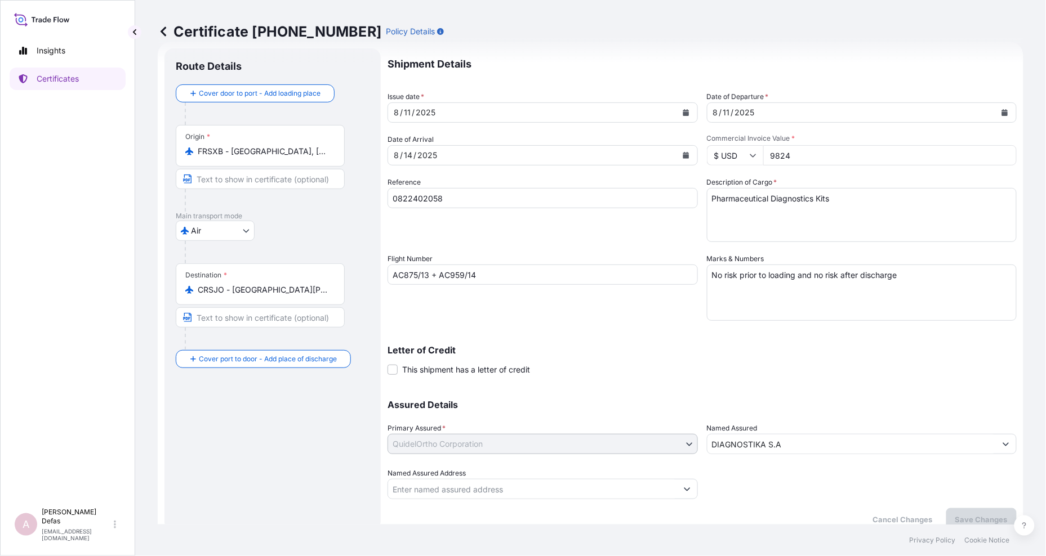
scroll to position [34, 0]
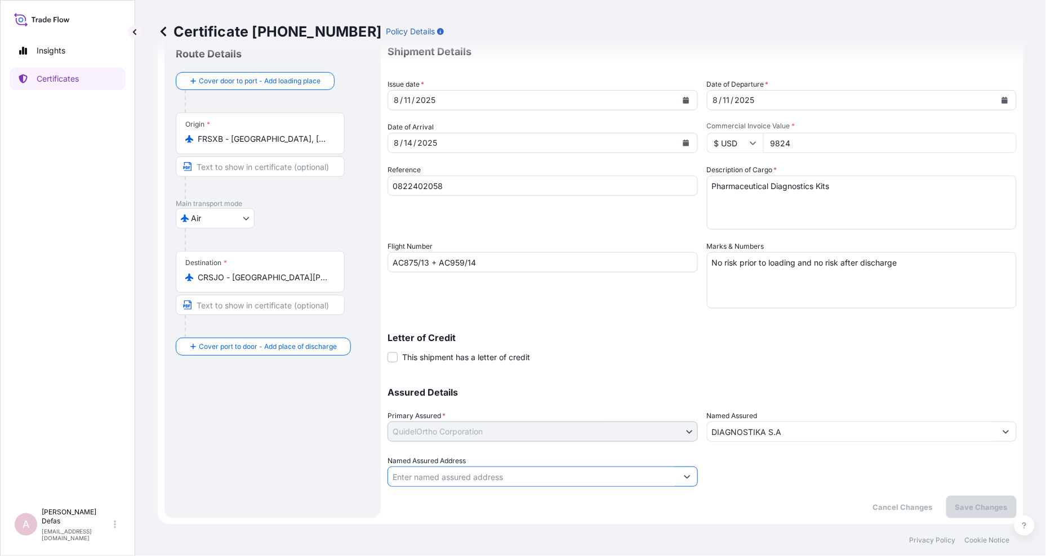
click at [492, 479] on input "Named Assured Address" at bounding box center [532, 477] width 289 height 20
paste input "200 M SUR 4 100 OESLE LA URUCA, DEL EDITICIO [PERSON_NAME] 10107 [GEOGRAPHIC_DA…"
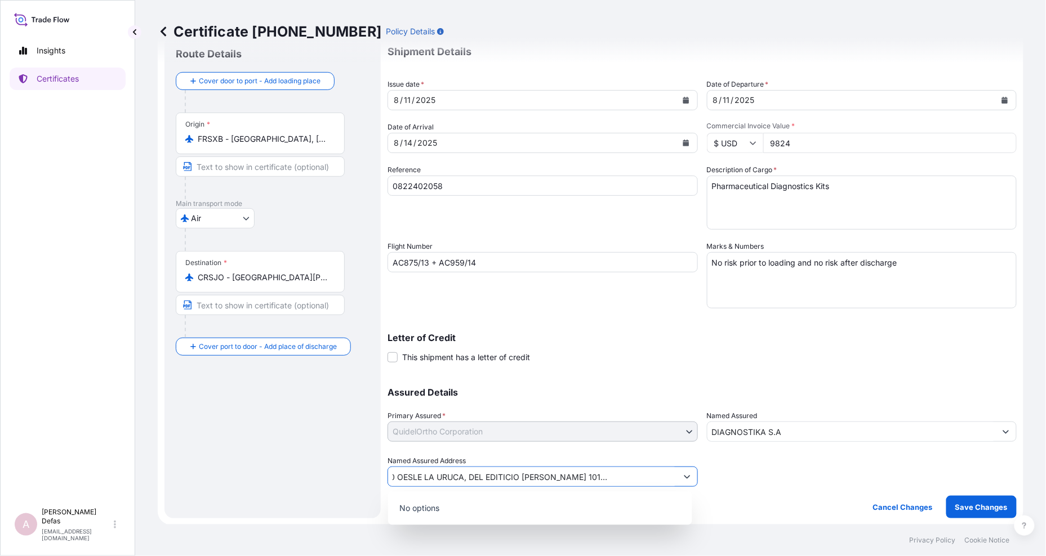
scroll to position [0, 0]
drag, startPoint x: 670, startPoint y: 480, endPoint x: 525, endPoint y: 487, distance: 144.9
click at [525, 487] on div "Shipment Details Issue date * [DATE] Date of Departure * [DATE] Date of Arrival…" at bounding box center [701, 277] width 629 height 483
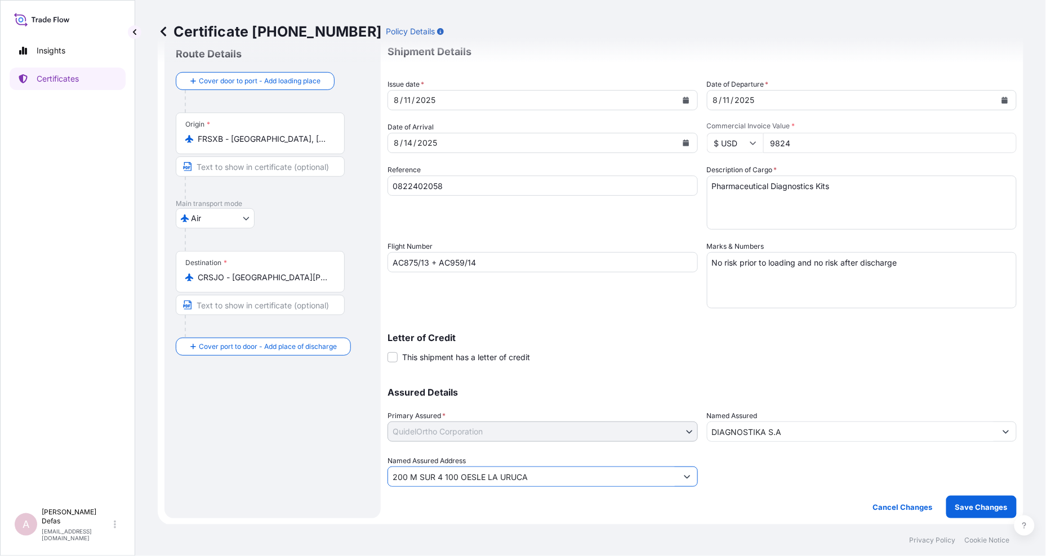
click at [687, 483] on button "Show suggestions" at bounding box center [687, 477] width 20 height 20
drag, startPoint x: 561, startPoint y: 479, endPoint x: 376, endPoint y: 470, distance: 184.9
click at [376, 470] on form "Route Details Cover door to port - Add loading place Place of loading Road / [G…" at bounding box center [590, 277] width 865 height 496
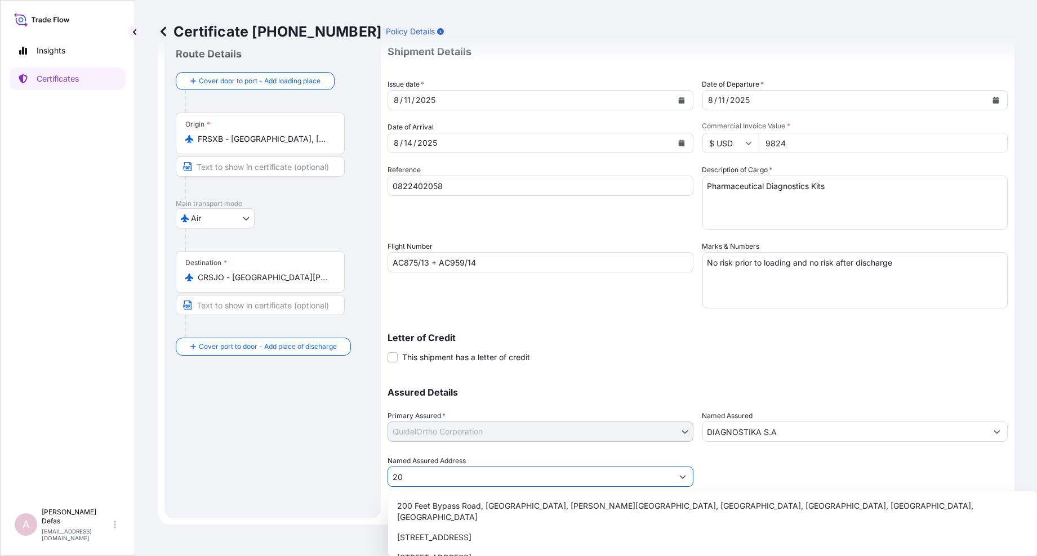
type input "2"
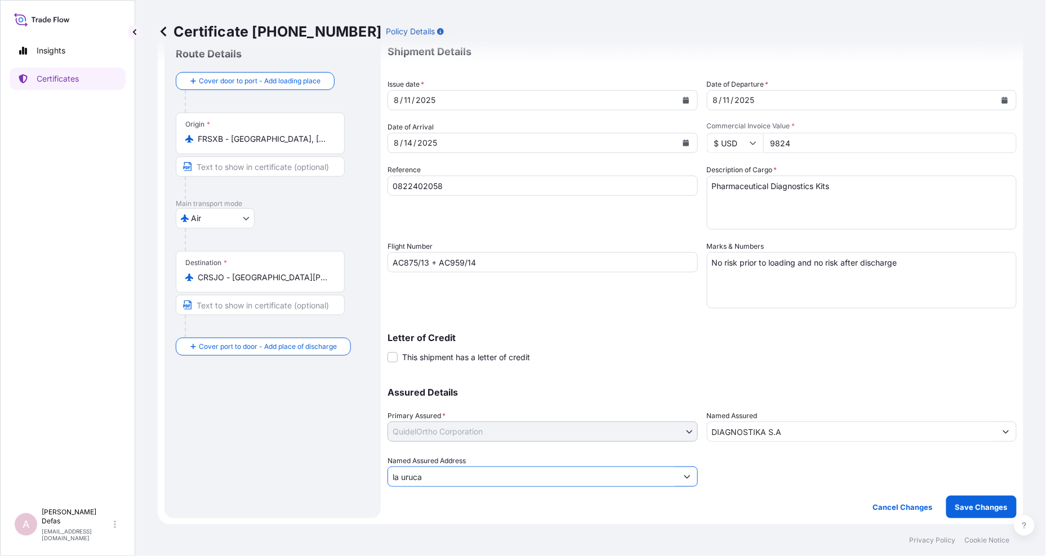
click at [680, 472] on button "Show suggestions" at bounding box center [687, 477] width 20 height 20
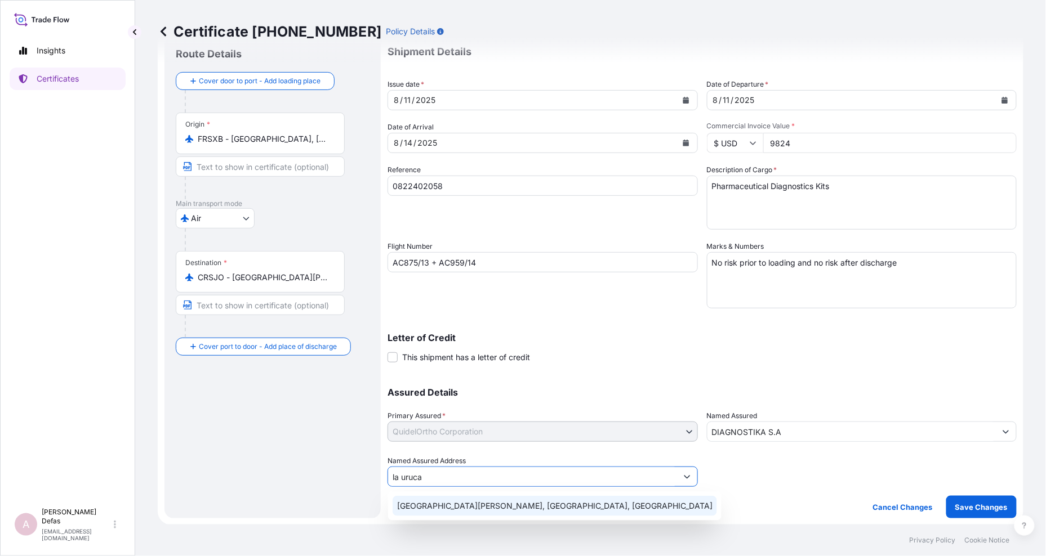
click at [436, 515] on div "[GEOGRAPHIC_DATA][PERSON_NAME], [GEOGRAPHIC_DATA], [GEOGRAPHIC_DATA]" at bounding box center [554, 506] width 324 height 20
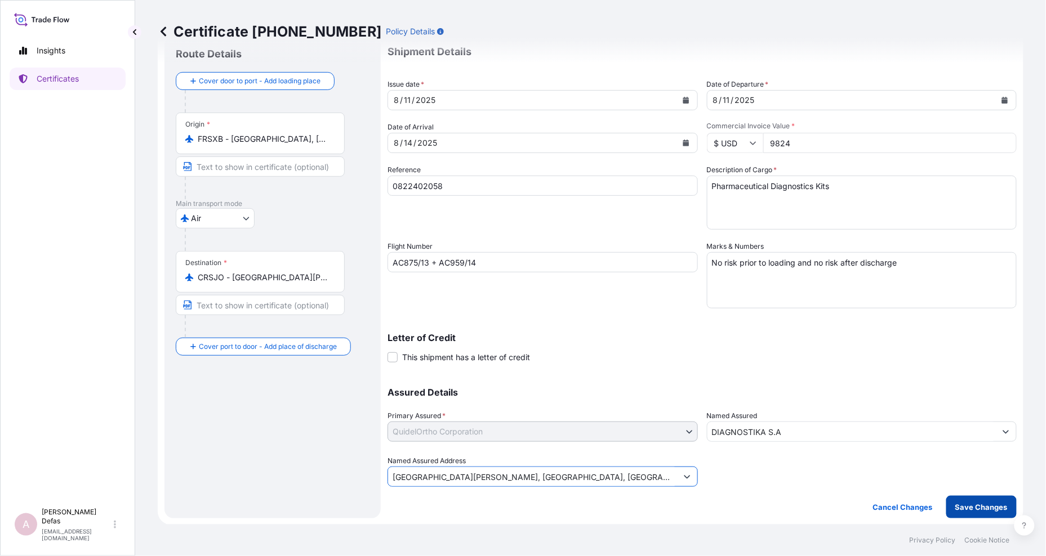
type input "[GEOGRAPHIC_DATA][PERSON_NAME], [GEOGRAPHIC_DATA], [GEOGRAPHIC_DATA]"
click at [994, 511] on p "Save Changes" at bounding box center [981, 507] width 52 height 11
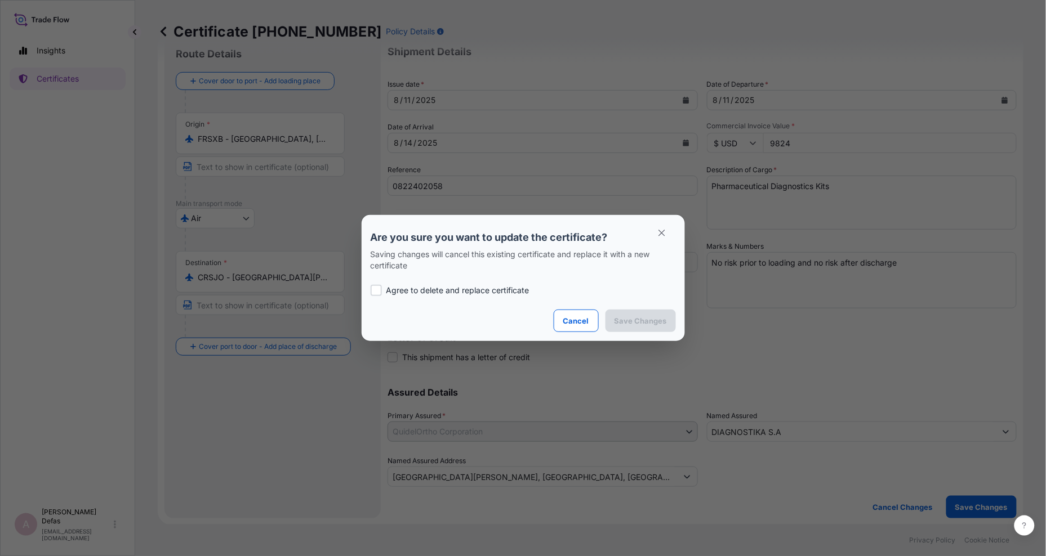
click at [425, 290] on p "Agree to delete and replace certificate" at bounding box center [457, 290] width 143 height 11
checkbox input "true"
click at [624, 319] on p "Save Changes" at bounding box center [640, 320] width 52 height 11
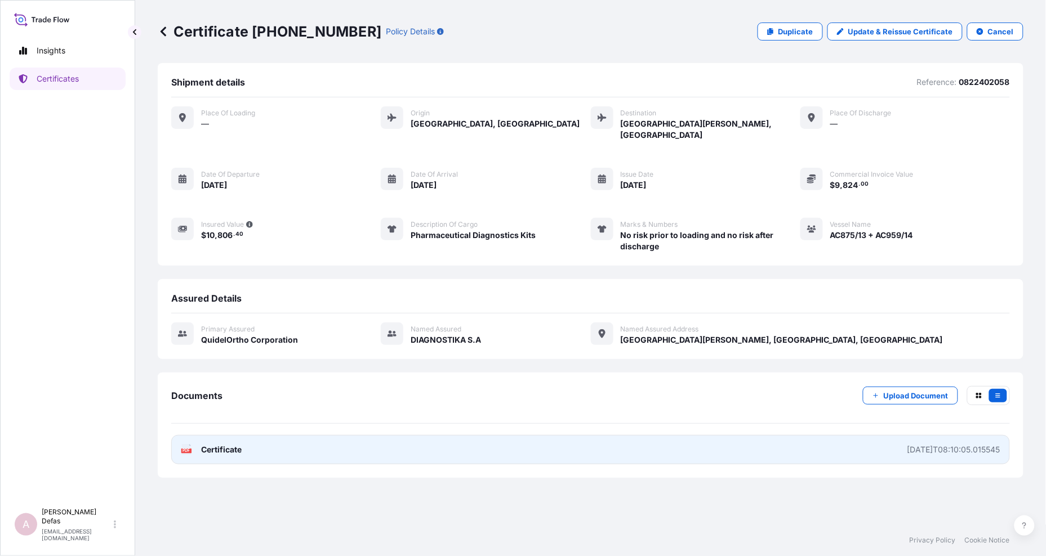
click at [308, 446] on link "PDF Certificate [DATE]T08:10:05.015545" at bounding box center [590, 449] width 838 height 29
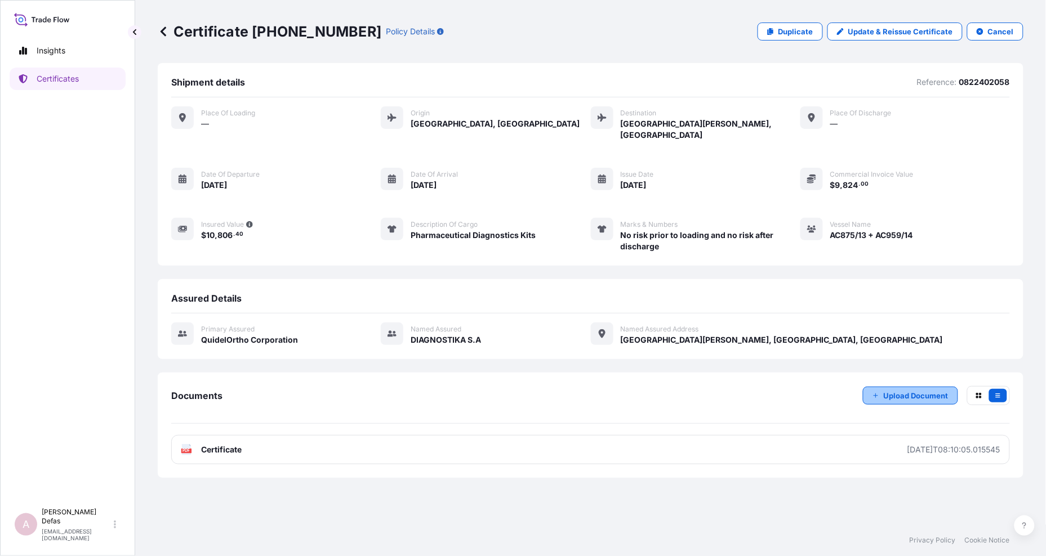
click at [902, 390] on p "Upload Document" at bounding box center [915, 395] width 65 height 11
drag, startPoint x: 581, startPoint y: 419, endPoint x: 578, endPoint y: 425, distance: 6.1
click at [580, 420] on div "Documents Upload Document PDF Certificate [DATE]T08:10:05.015545" at bounding box center [590, 425] width 838 height 78
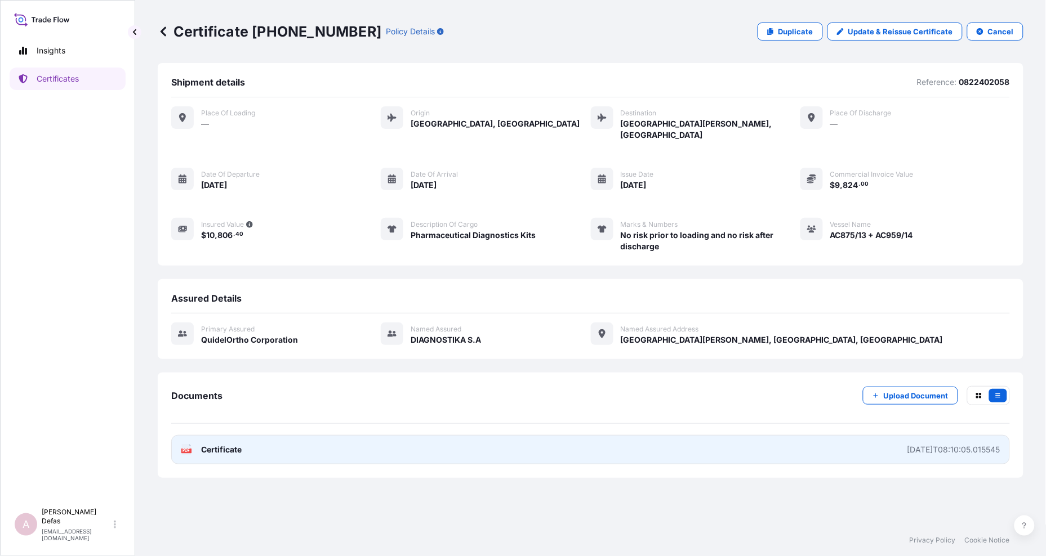
click at [578, 436] on link "PDF Certificate [DATE]T08:10:05.015545" at bounding box center [590, 449] width 838 height 29
click at [571, 441] on link "PDF Certificate [DATE]T08:10:05.015545" at bounding box center [590, 449] width 838 height 29
